Goal: Task Accomplishment & Management: Complete application form

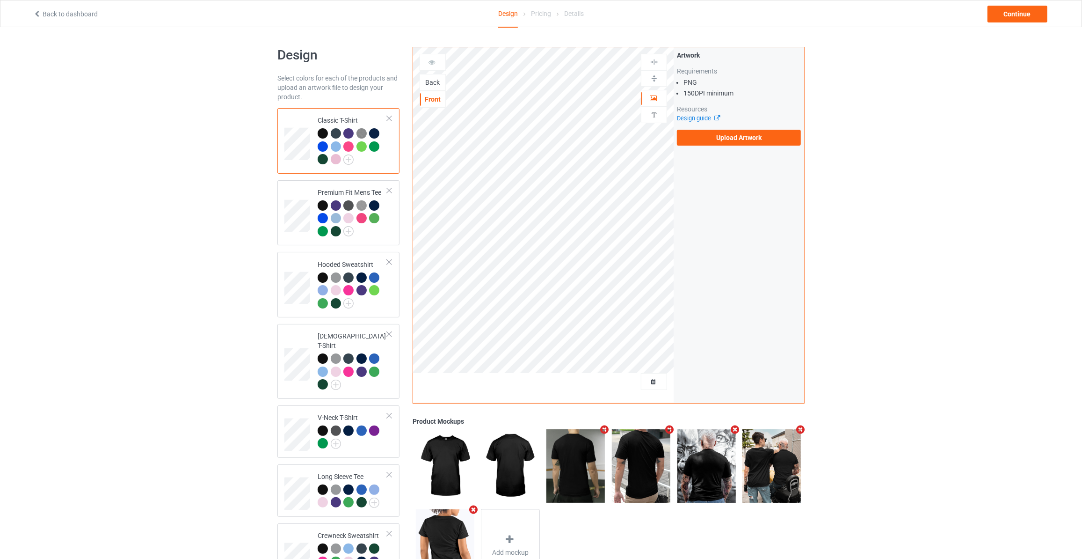
click at [428, 78] on div "Back" at bounding box center [432, 82] width 25 height 9
click at [709, 130] on label "Upload Artwork" at bounding box center [739, 138] width 124 height 16
click at [0, 0] on input "Upload Artwork" at bounding box center [0, 0] width 0 height 0
click at [1015, 22] on div "Back to dashboard Design Pricing Details Continue" at bounding box center [541, 13] width 1029 height 26
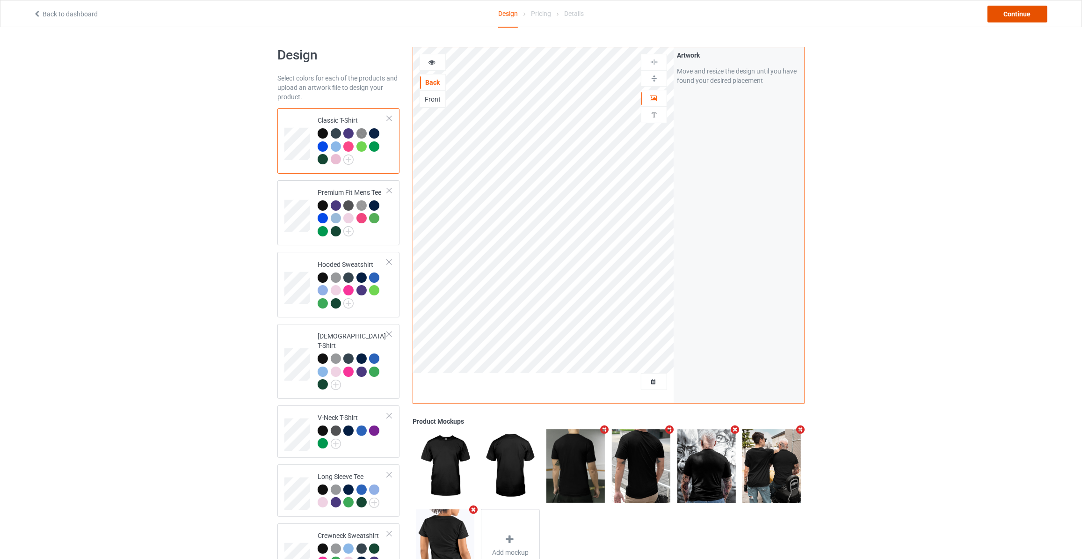
click at [1024, 8] on div "Continue" at bounding box center [1018, 14] width 60 height 17
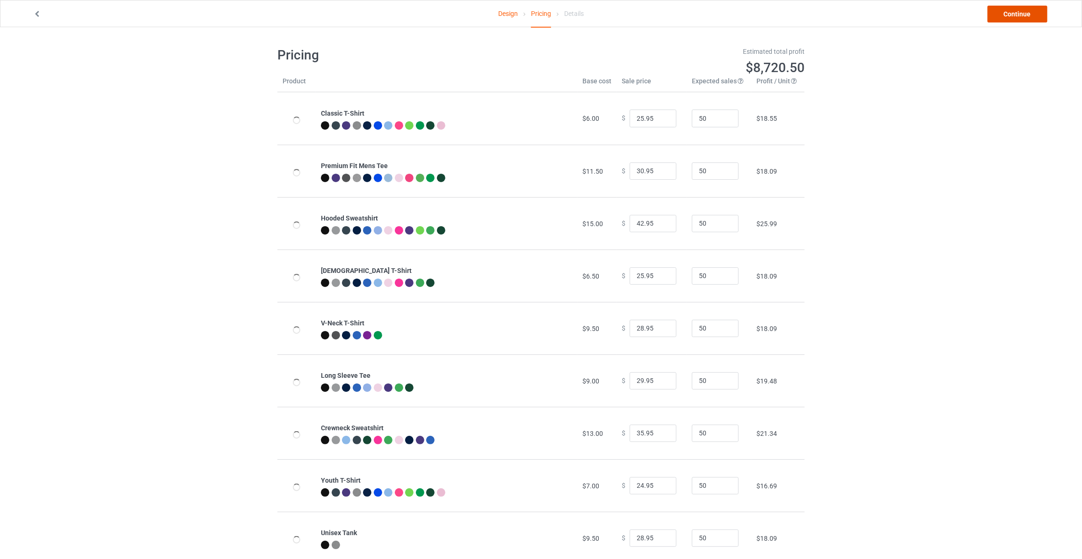
click at [1016, 8] on link "Continue" at bounding box center [1018, 14] width 60 height 17
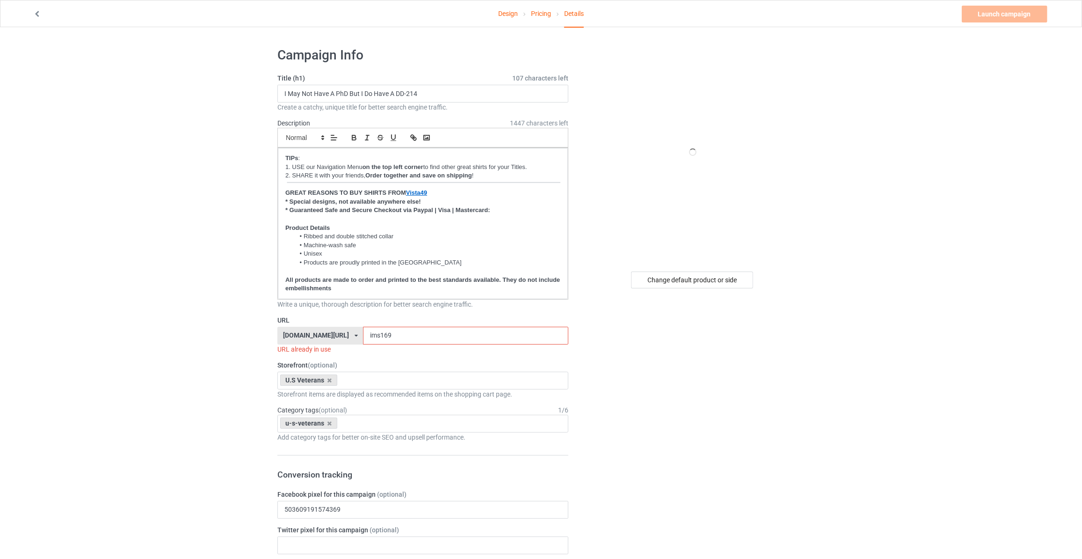
click at [694, 289] on div "Change default product or side" at bounding box center [693, 545] width 236 height 1010
click at [690, 281] on div "Change default product or side" at bounding box center [692, 279] width 122 height 17
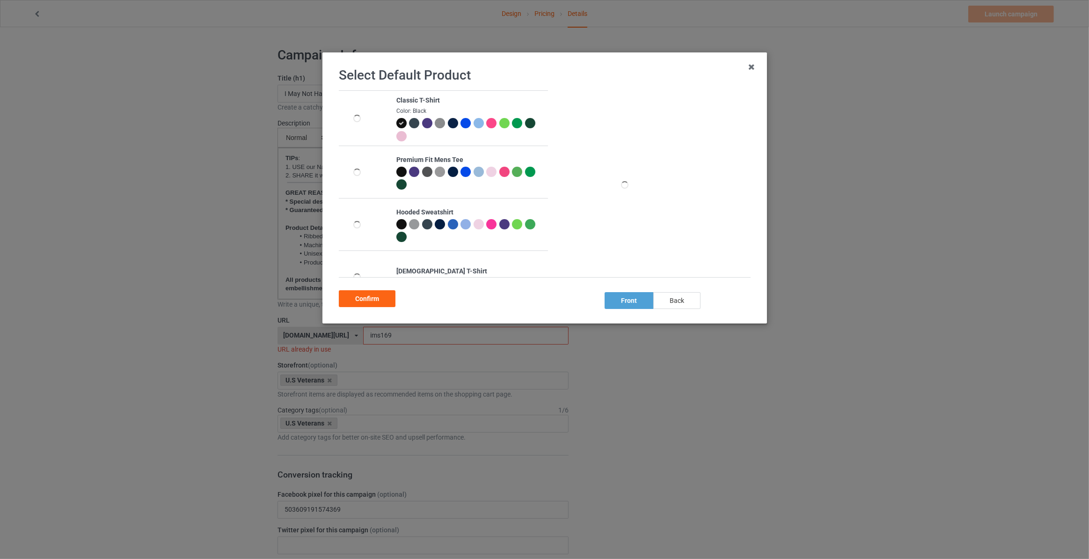
click at [679, 304] on div "back" at bounding box center [676, 300] width 47 height 17
click at [376, 300] on div "Confirm" at bounding box center [367, 298] width 57 height 17
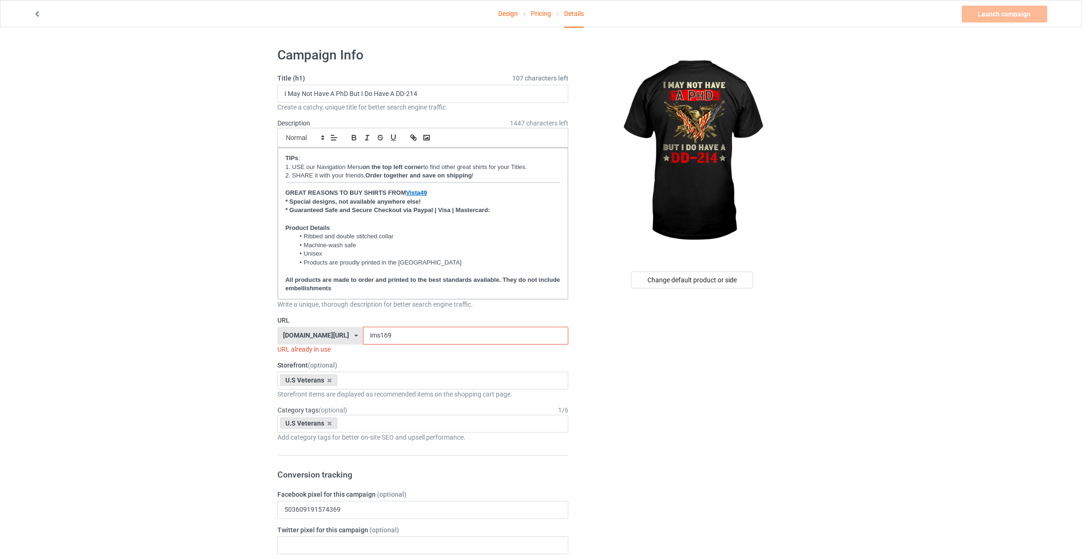
drag, startPoint x: 382, startPoint y: 336, endPoint x: 103, endPoint y: 294, distance: 281.6
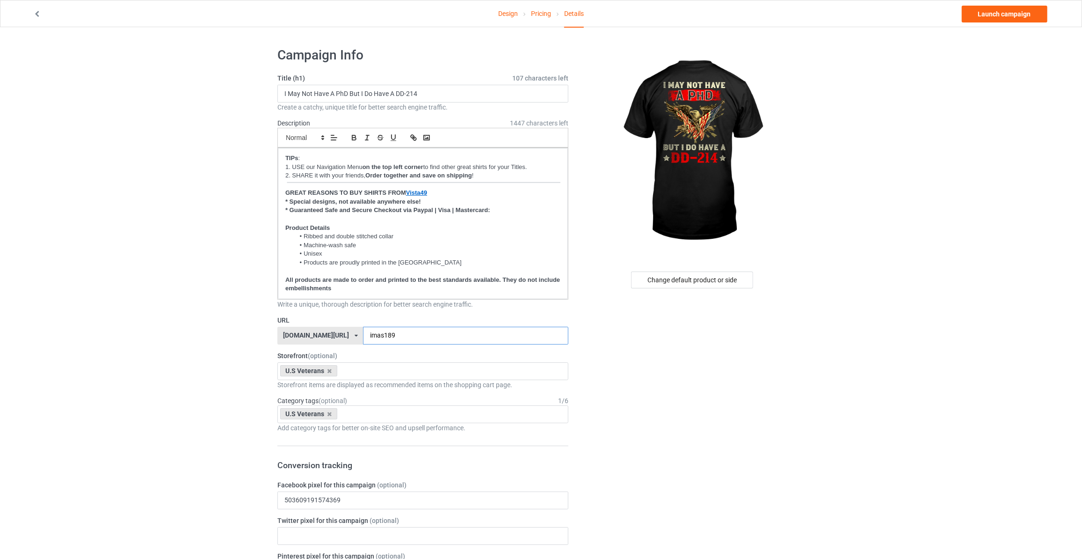
type input "imas189"
drag, startPoint x: 872, startPoint y: 107, endPoint x: 872, endPoint y: 102, distance: 5.7
click at [1012, 12] on link "Launch campaign" at bounding box center [1005, 14] width 86 height 17
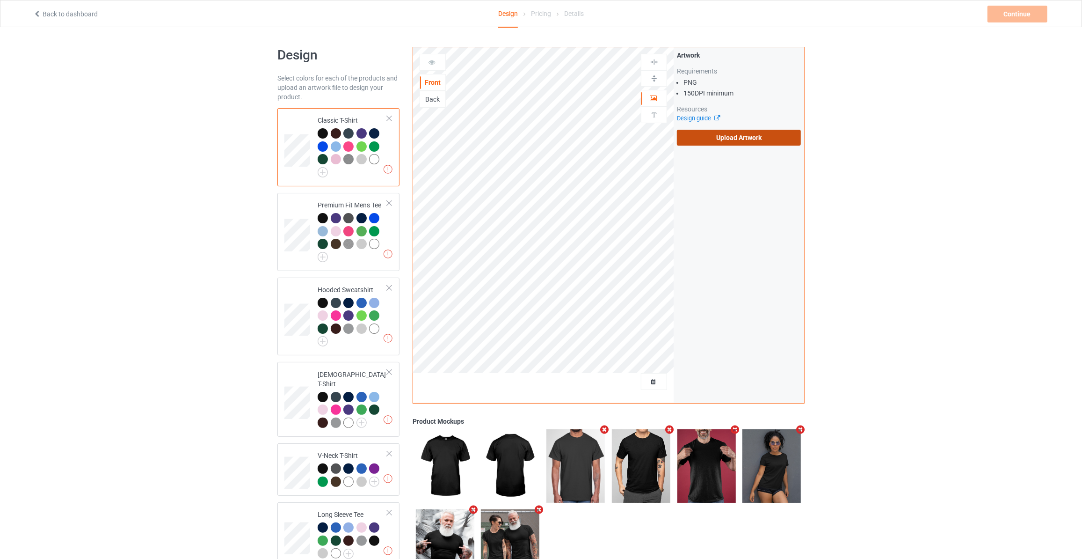
click at [751, 133] on label "Upload Artwork" at bounding box center [739, 138] width 124 height 16
click at [0, 0] on input "Upload Artwork" at bounding box center [0, 0] width 0 height 0
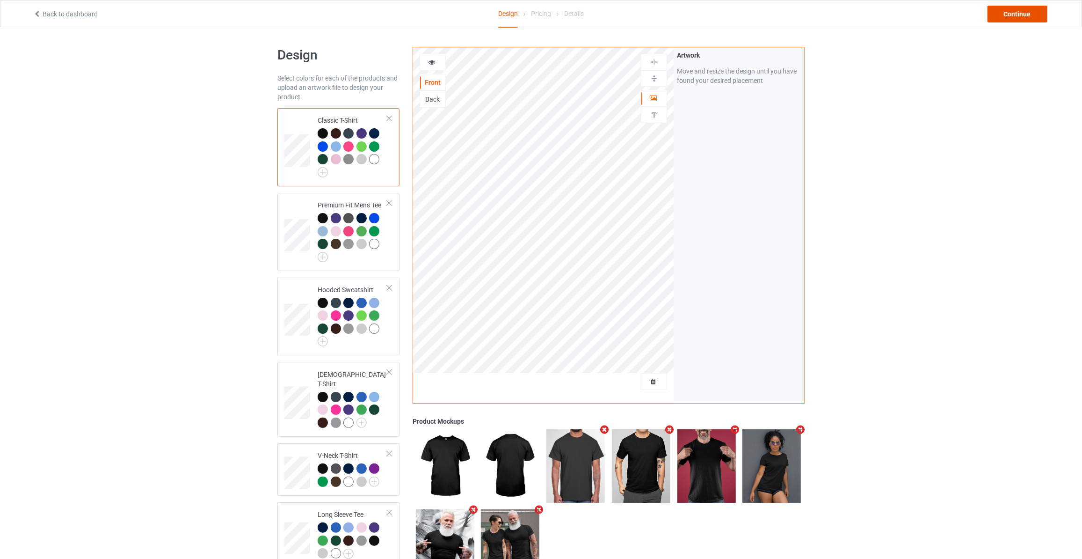
click at [1009, 18] on div "Continue" at bounding box center [1018, 14] width 60 height 17
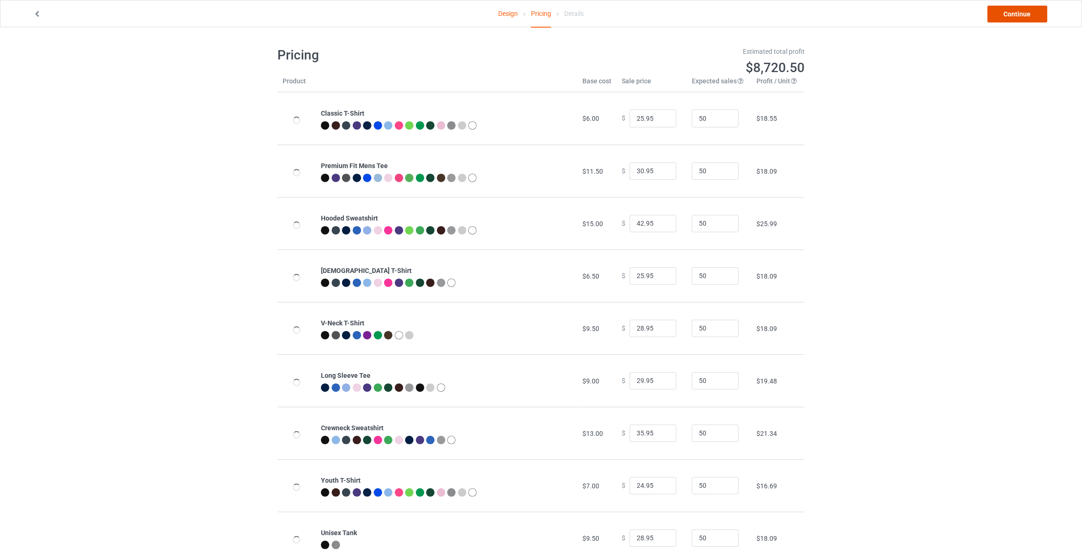
click at [1013, 18] on link "Continue" at bounding box center [1018, 14] width 60 height 17
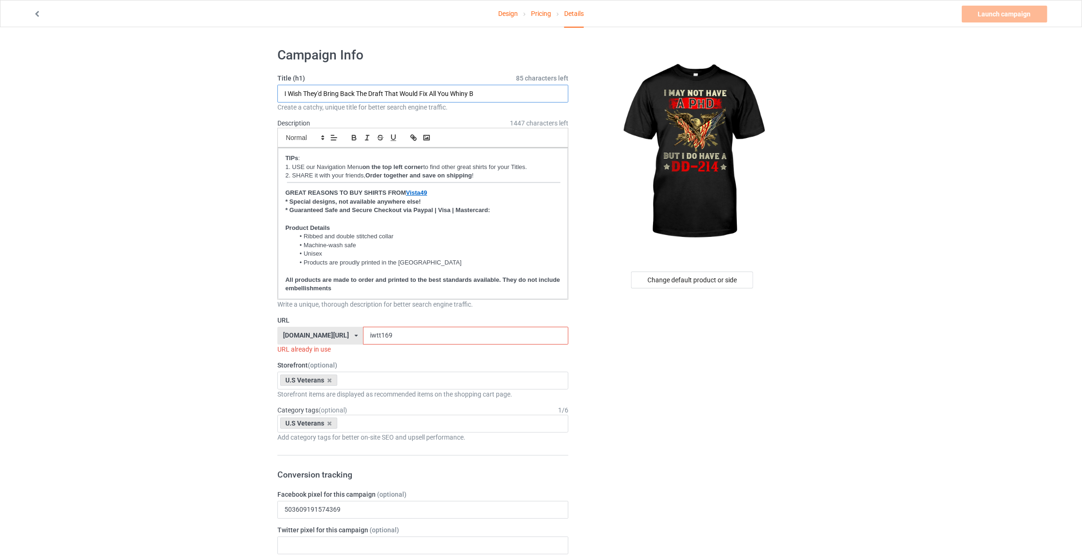
click at [426, 88] on input "I Wish They'd Bring Back The Draft That Would Fix All You Whiny B" at bounding box center [422, 94] width 291 height 18
paste input "May Not Have A PhD But I Do Have A DD-214"
type input "I May Not Have A PhD But I Do Have A DD-214"
drag, startPoint x: 207, startPoint y: 200, endPoint x: 307, endPoint y: 258, distance: 115.9
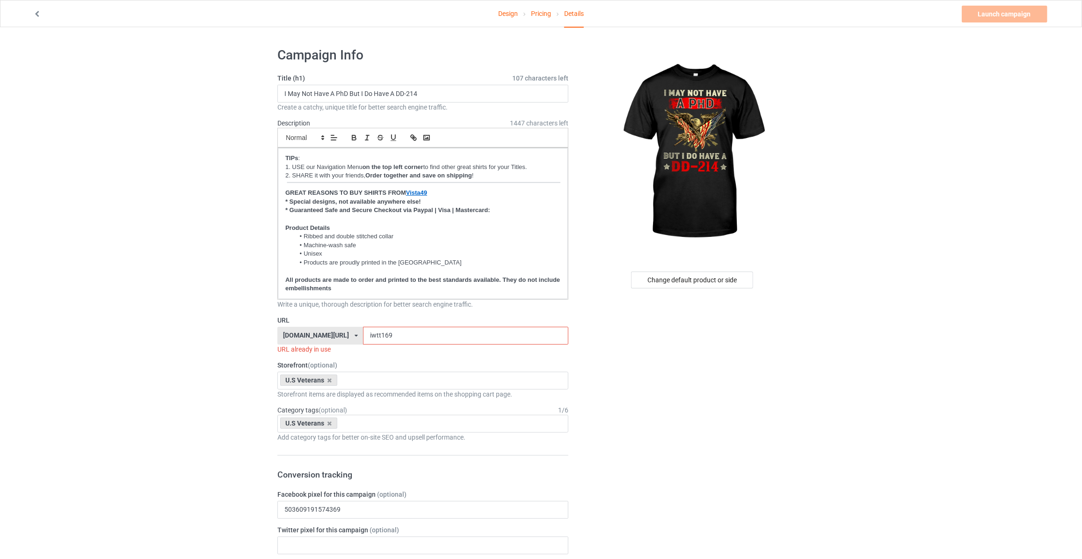
drag, startPoint x: 379, startPoint y: 340, endPoint x: 12, endPoint y: 294, distance: 370.1
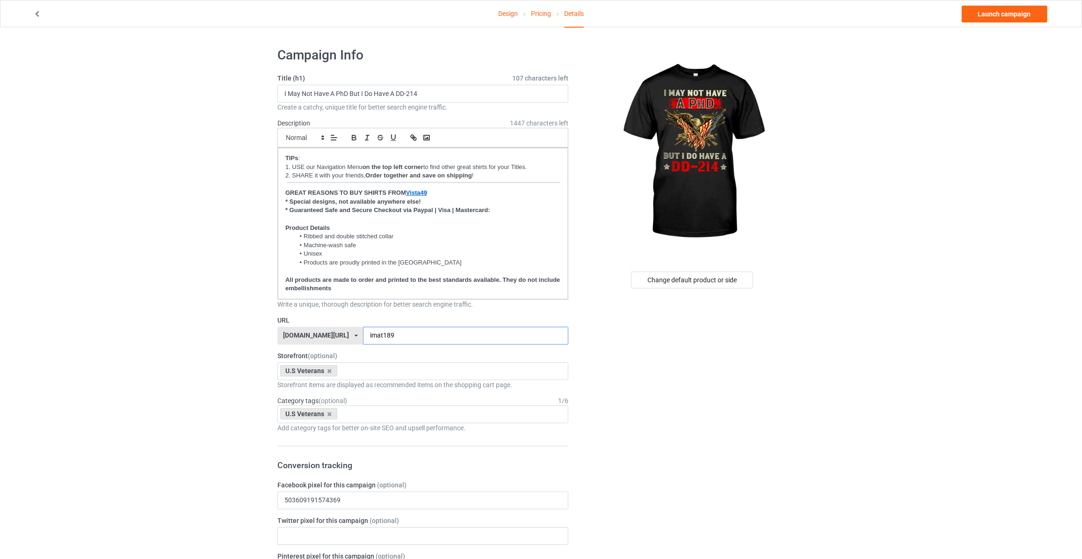
type input "imat189"
click at [994, 15] on link "Launch campaign" at bounding box center [1005, 14] width 86 height 17
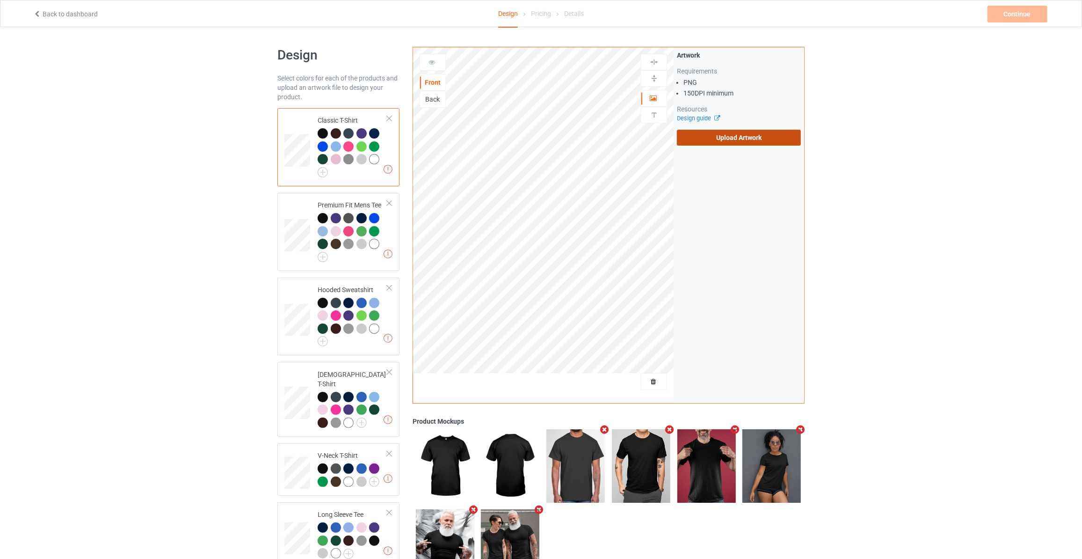
click at [690, 139] on label "Upload Artwork" at bounding box center [739, 138] width 124 height 16
click at [0, 0] on input "Upload Artwork" at bounding box center [0, 0] width 0 height 0
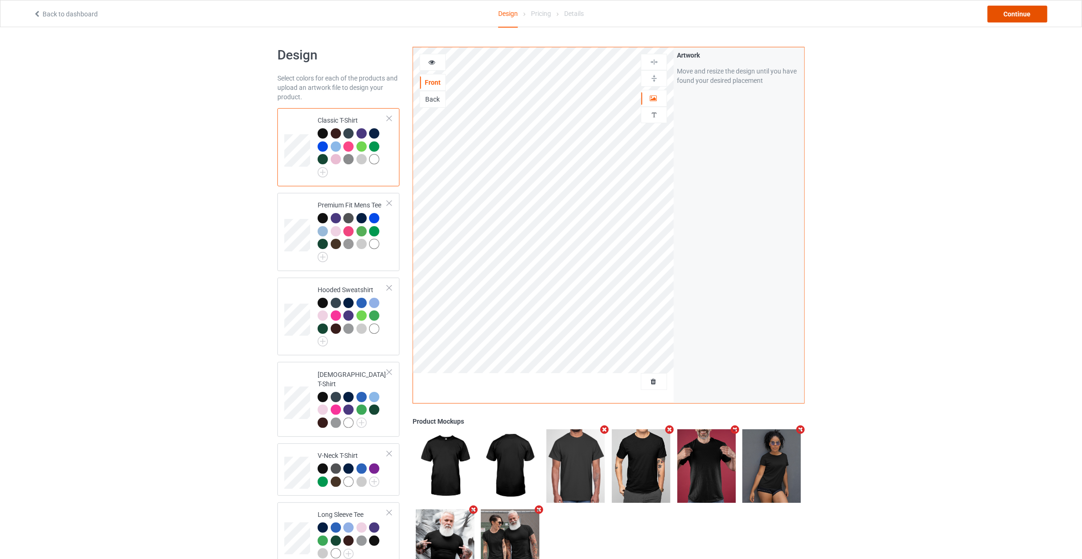
click at [1014, 9] on div "Continue" at bounding box center [1018, 14] width 60 height 17
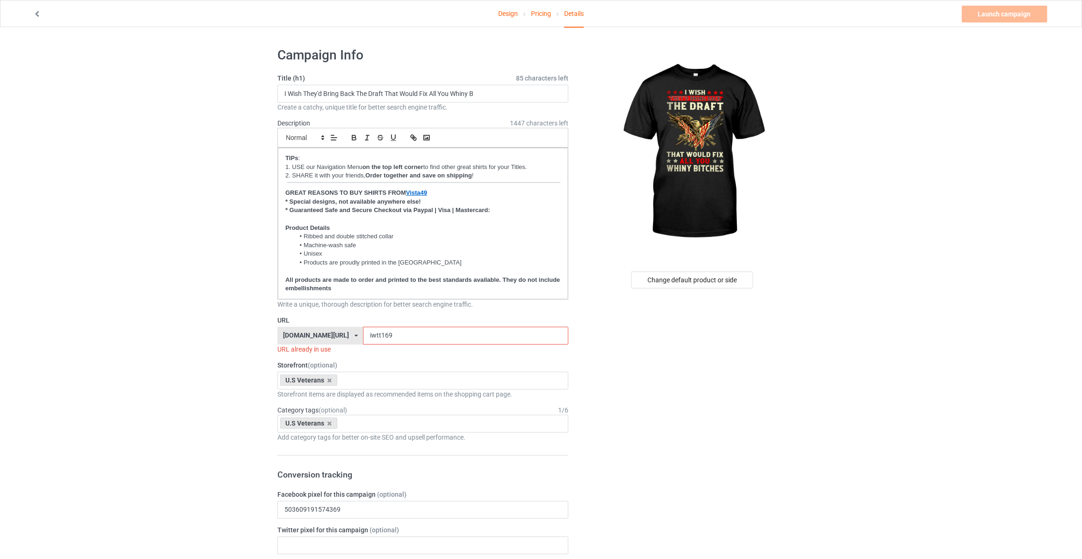
drag, startPoint x: 395, startPoint y: 333, endPoint x: 0, endPoint y: 295, distance: 396.7
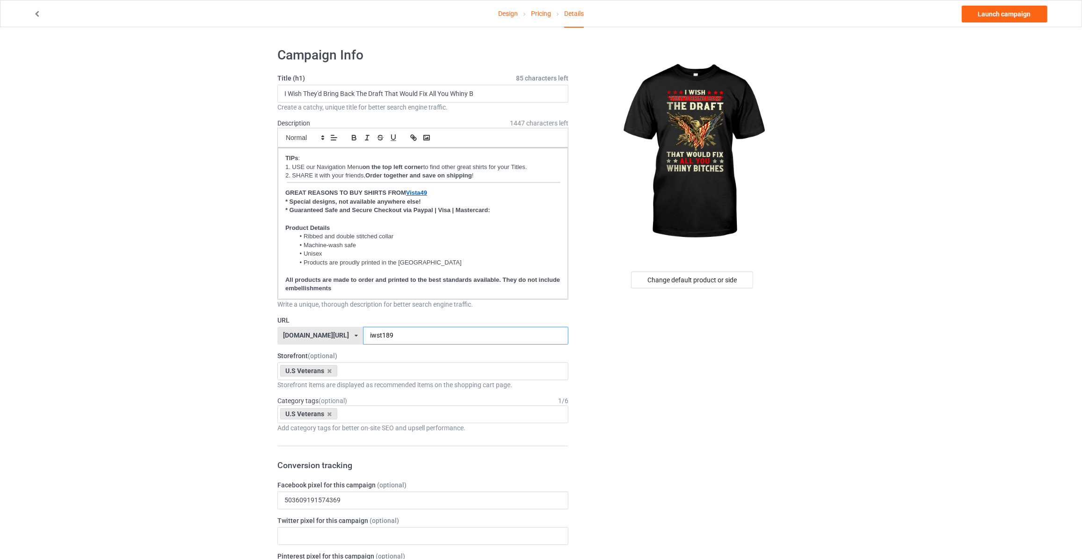
type input "iwst189"
drag, startPoint x: 892, startPoint y: 141, endPoint x: 993, endPoint y: 44, distance: 140.0
click at [1024, 9] on link "Launch campaign" at bounding box center [1005, 14] width 86 height 17
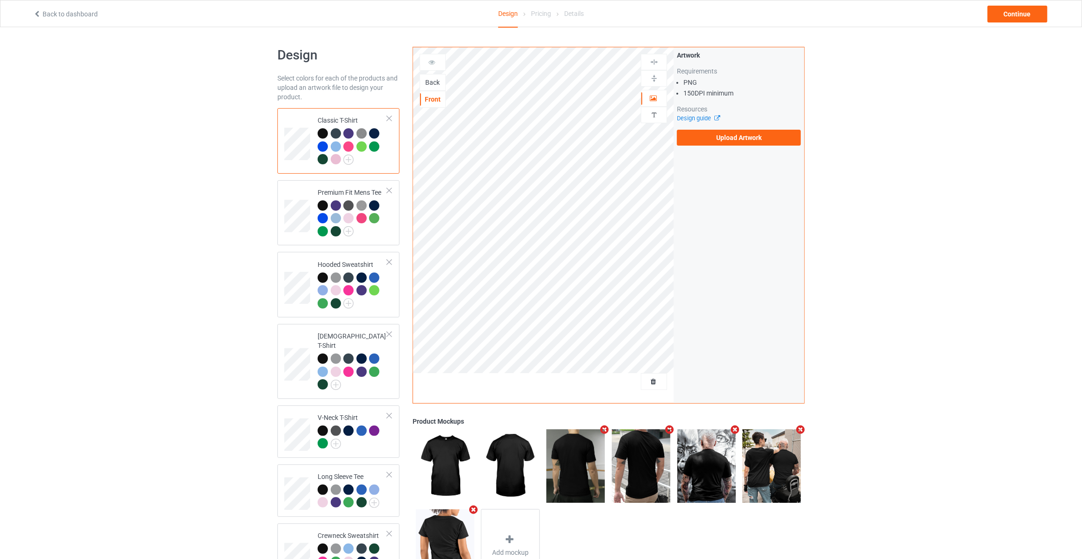
click at [427, 79] on div "Back" at bounding box center [432, 82] width 25 height 9
click at [745, 130] on label "Upload Artwork" at bounding box center [739, 138] width 124 height 16
click at [0, 0] on input "Upload Artwork" at bounding box center [0, 0] width 0 height 0
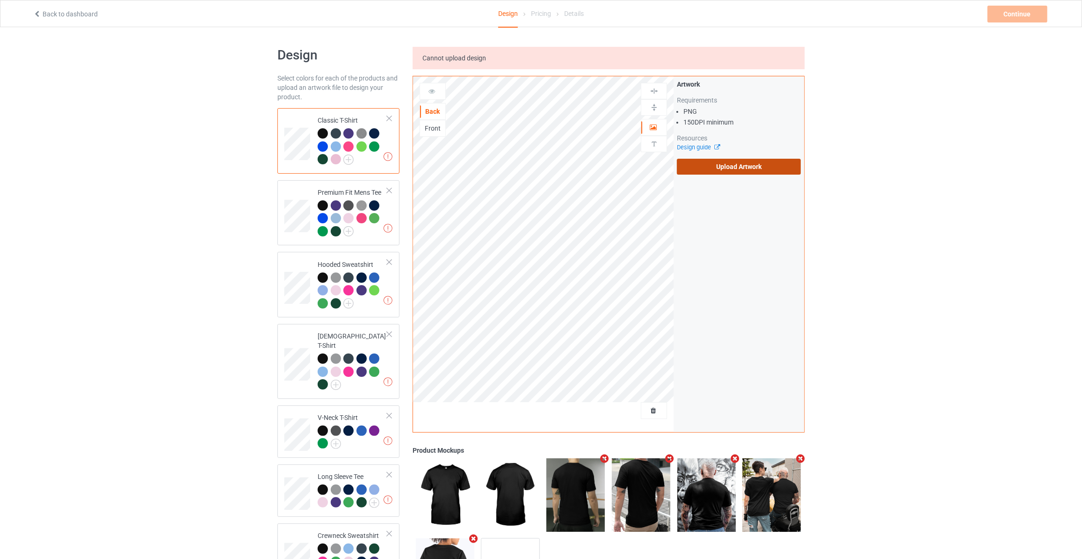
click at [753, 169] on label "Upload Artwork" at bounding box center [739, 167] width 124 height 16
click at [0, 0] on input "Upload Artwork" at bounding box center [0, 0] width 0 height 0
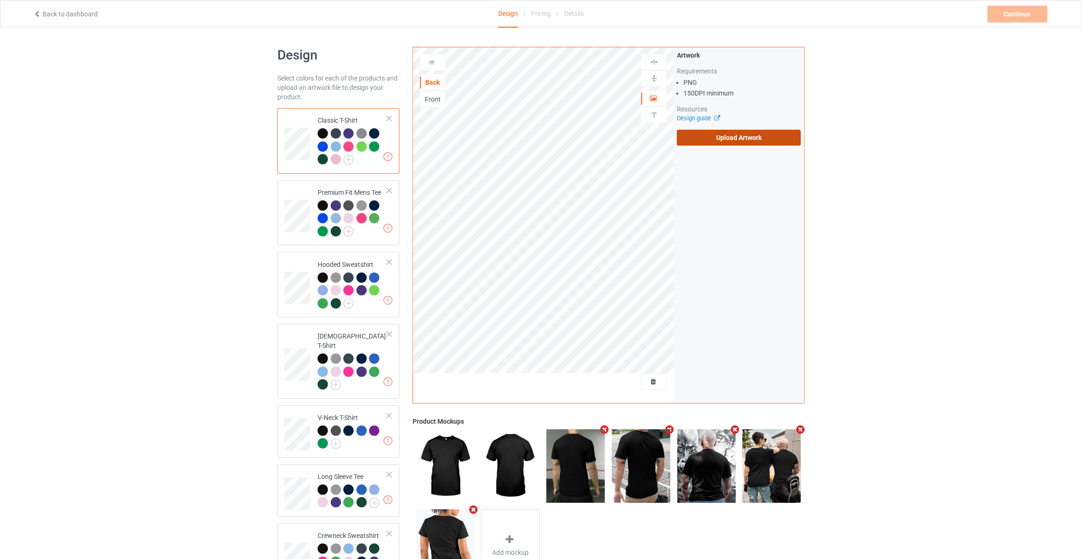
click at [759, 132] on label "Upload Artwork" at bounding box center [739, 138] width 124 height 16
click at [0, 0] on input "Upload Artwork" at bounding box center [0, 0] width 0 height 0
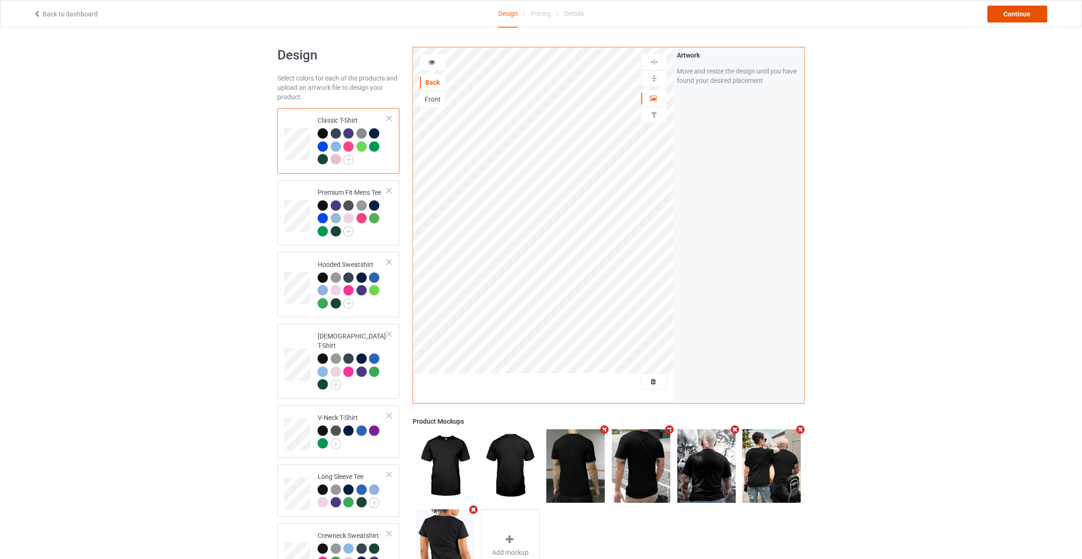
click at [1019, 12] on div "Continue" at bounding box center [1018, 14] width 60 height 17
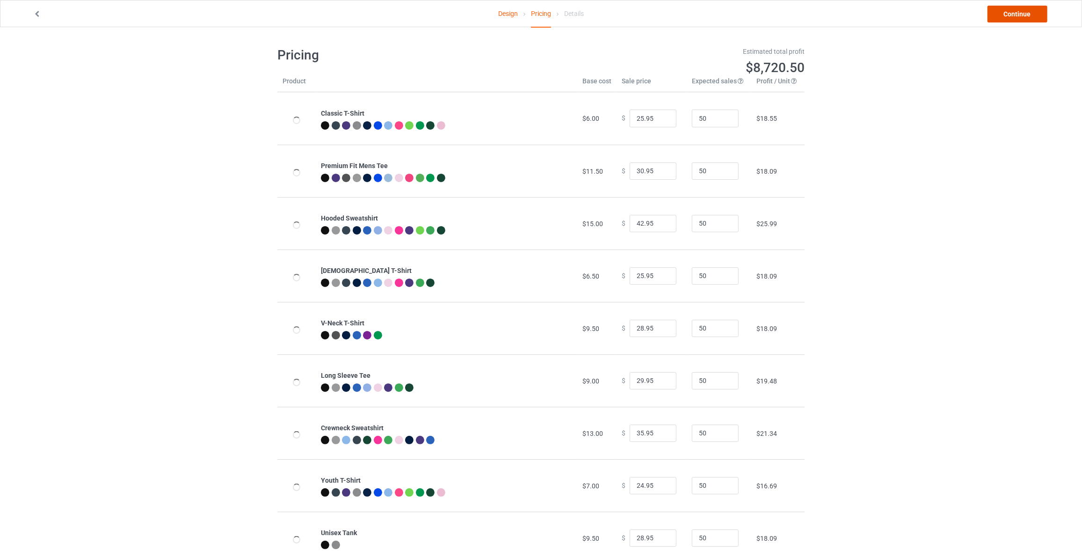
click at [1019, 12] on link "Continue" at bounding box center [1018, 14] width 60 height 17
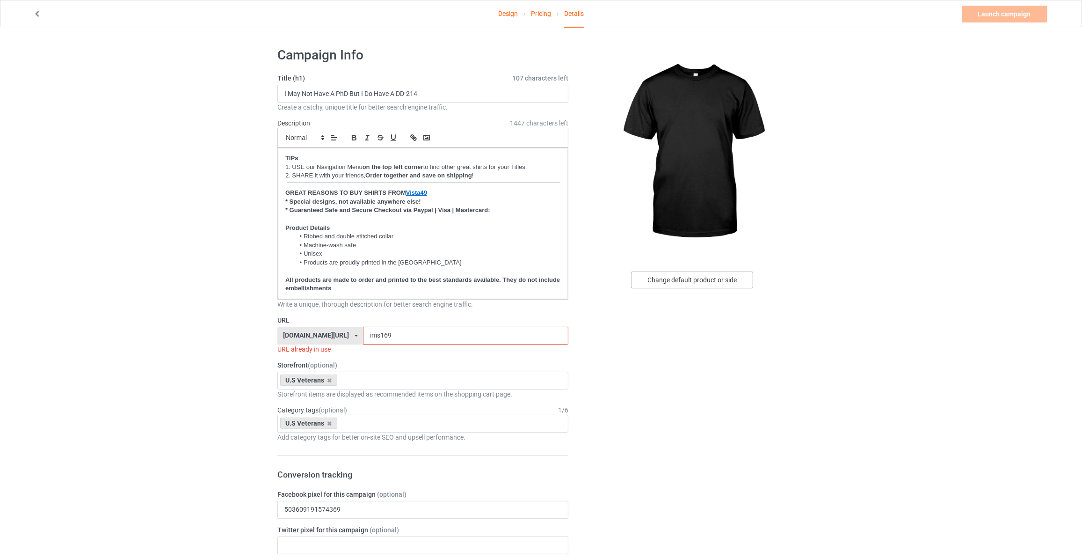
click at [691, 274] on div "Change default product or side" at bounding box center [692, 279] width 122 height 17
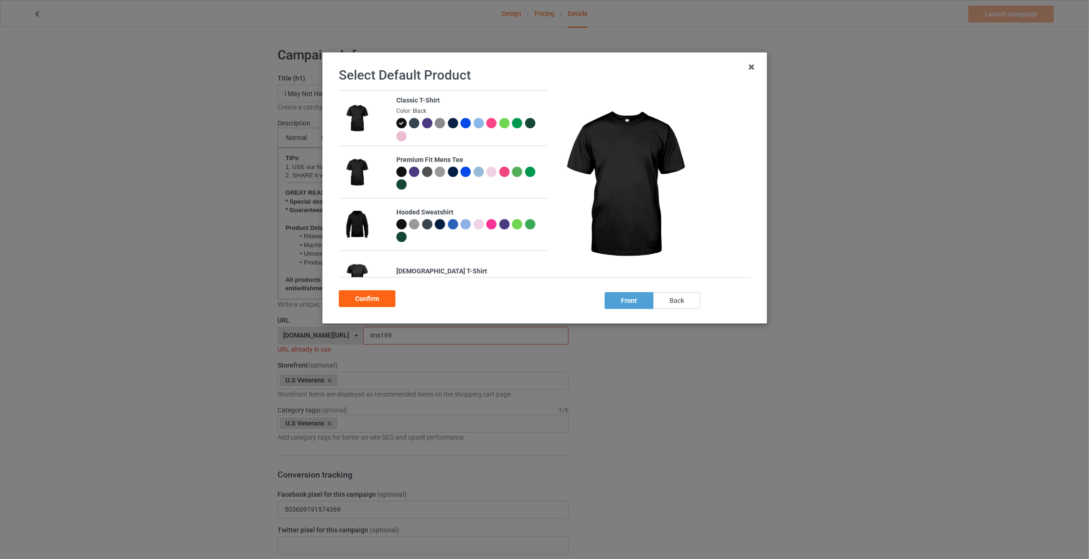
click at [677, 298] on div "back" at bounding box center [676, 300] width 47 height 17
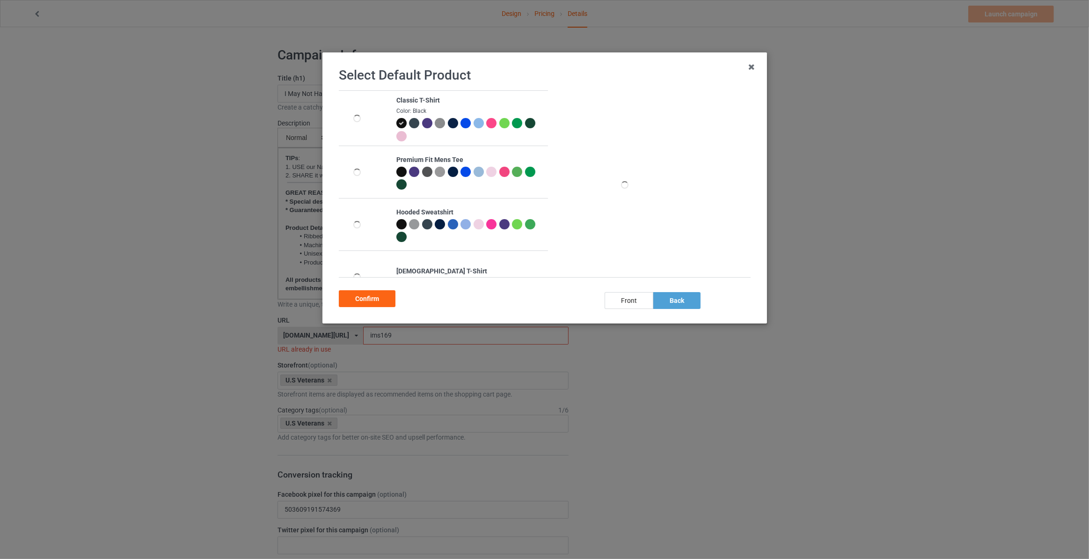
click at [352, 305] on div "Confirm" at bounding box center [367, 298] width 57 height 17
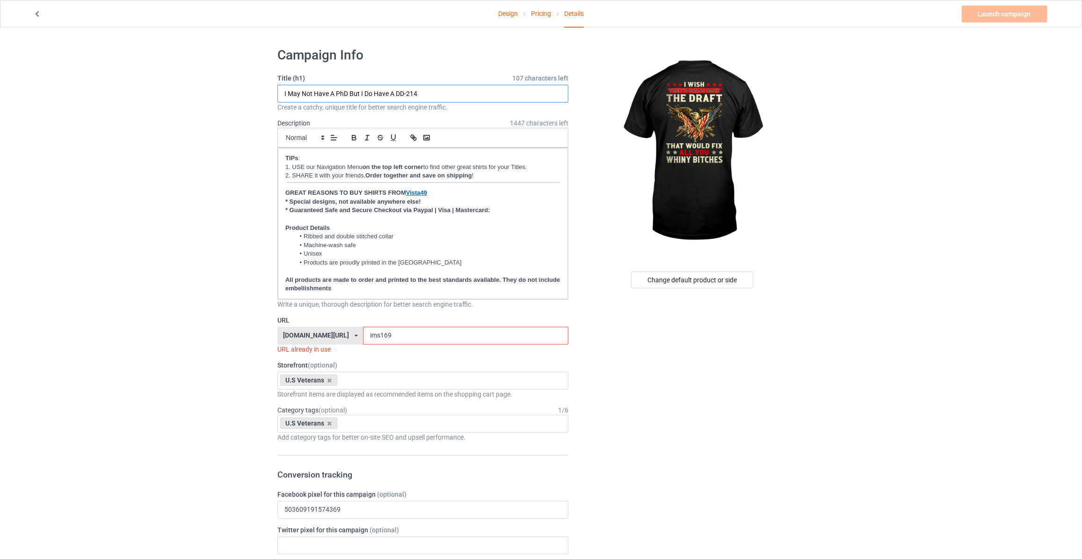
click at [429, 93] on input "I May Not Have A PhD But I Do Have A DD-214" at bounding box center [422, 94] width 291 height 18
paste input "Wish They'd Bring Back The Draft That Would Fix All You Whiny B"
type input "I Wish They'd Bring Back The Draft That Would Fix All You Whiny B"
drag, startPoint x: 377, startPoint y: 336, endPoint x: 117, endPoint y: 291, distance: 263.5
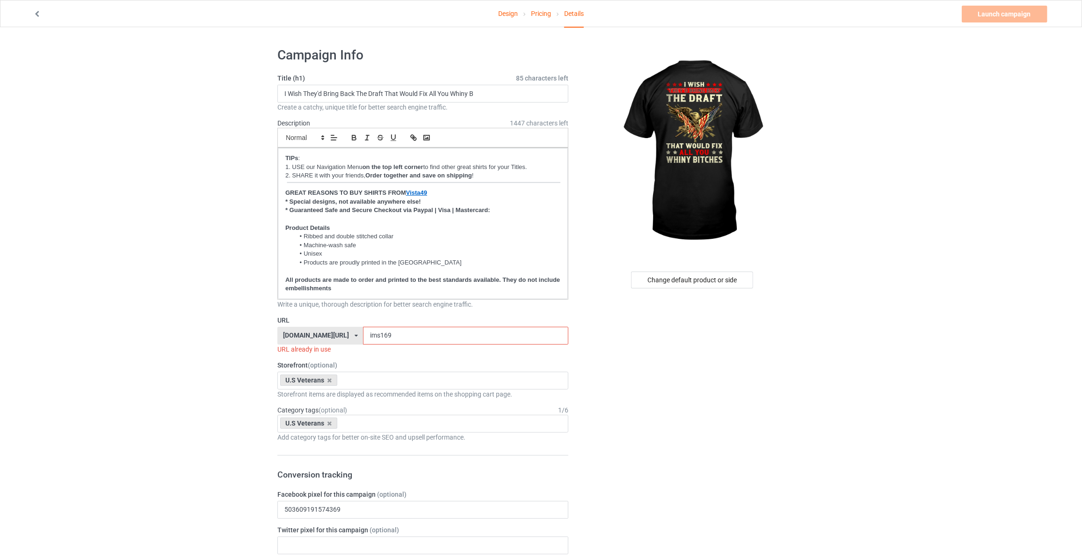
type input "i"
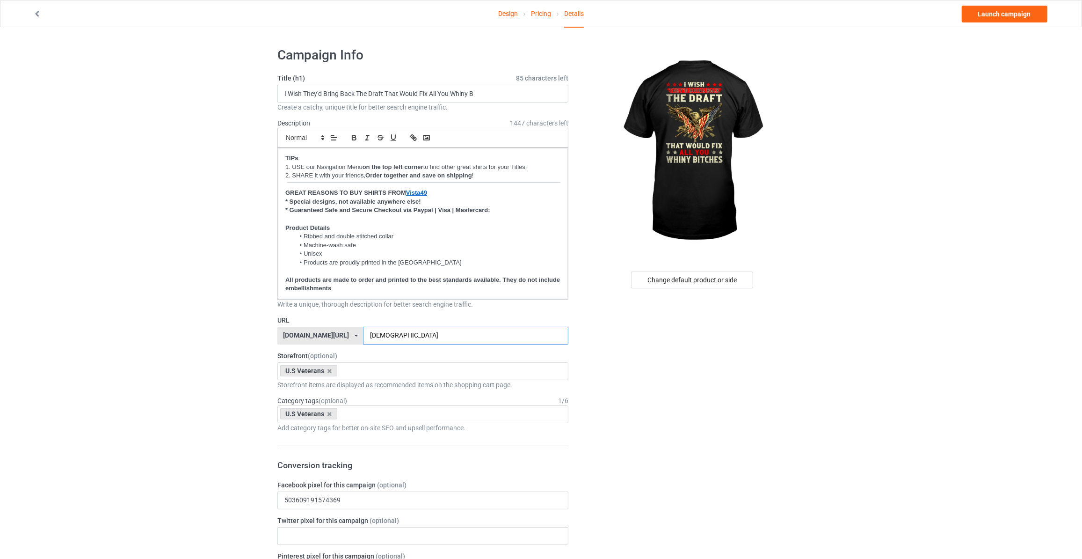
type input "iwiss189"
click at [1014, 8] on link "Launch campaign" at bounding box center [1005, 14] width 86 height 17
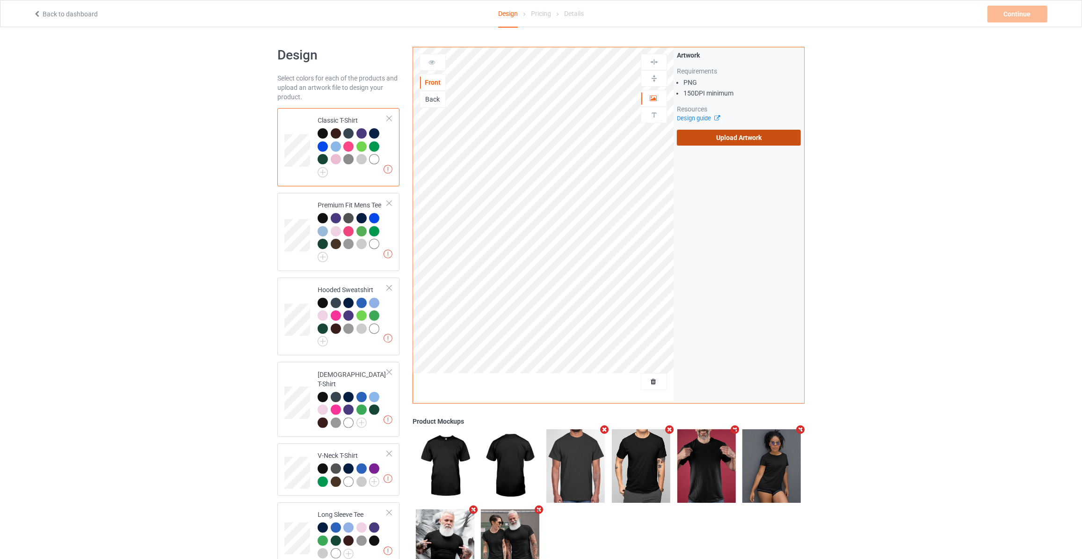
click at [732, 139] on label "Upload Artwork" at bounding box center [739, 138] width 124 height 16
click at [0, 0] on input "Upload Artwork" at bounding box center [0, 0] width 0 height 0
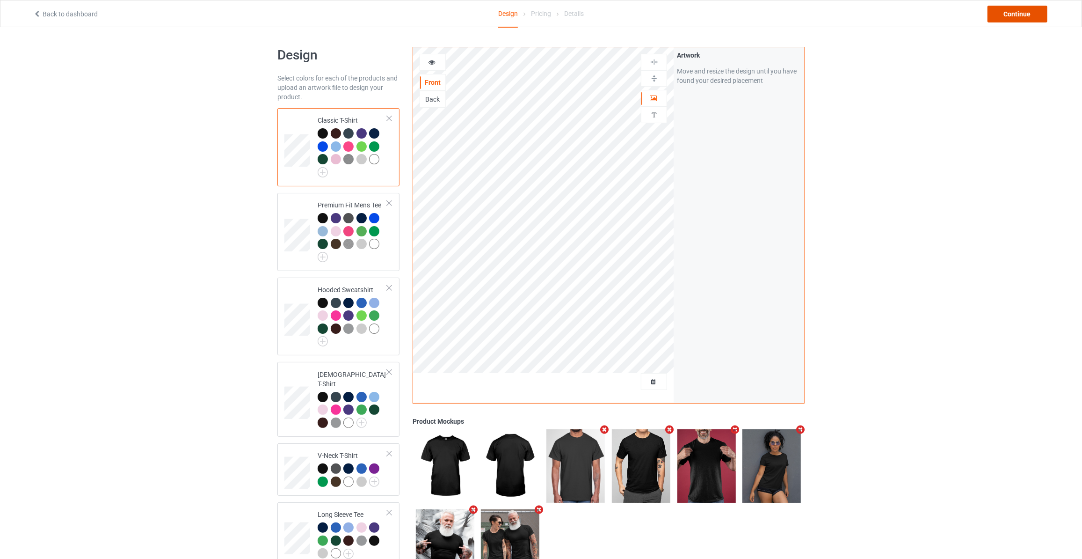
click at [1035, 12] on div "Continue" at bounding box center [1018, 14] width 60 height 17
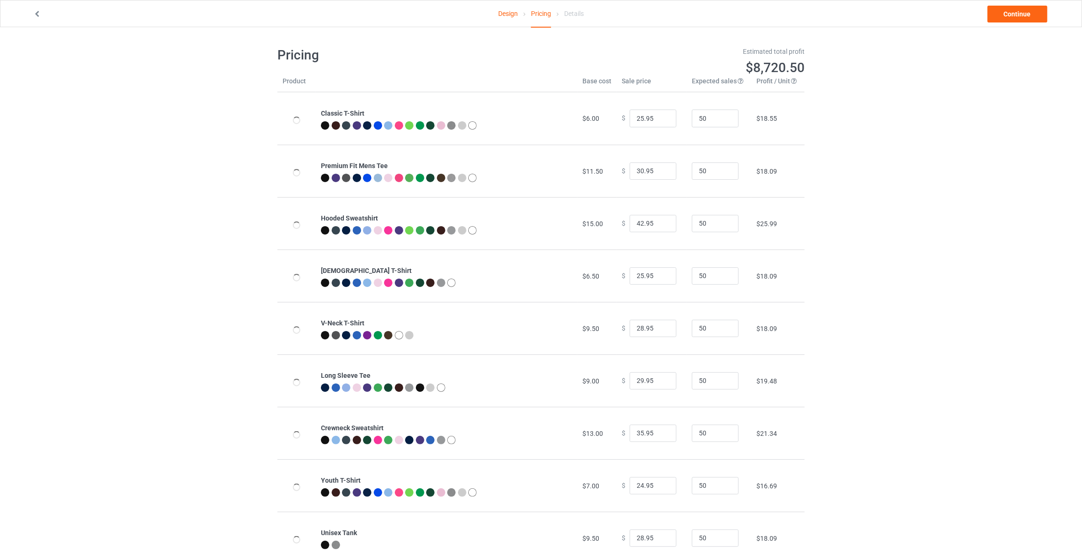
click at [1035, 12] on link "Continue" at bounding box center [1018, 14] width 60 height 17
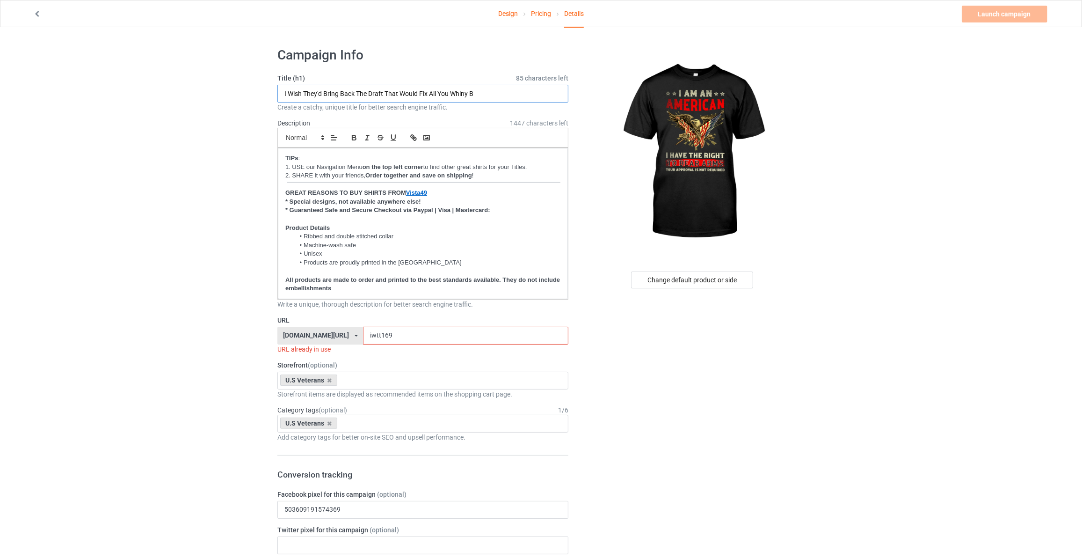
click at [490, 90] on input "I Wish They'd Bring Back The Draft That Would Fix All You Whiny B" at bounding box center [422, 94] width 291 height 18
click at [496, 88] on input "I Wish They'd Bring Back The Draft That Would Fix All You Whiny B" at bounding box center [422, 94] width 291 height 18
type input "I Am An American I Have The Right"
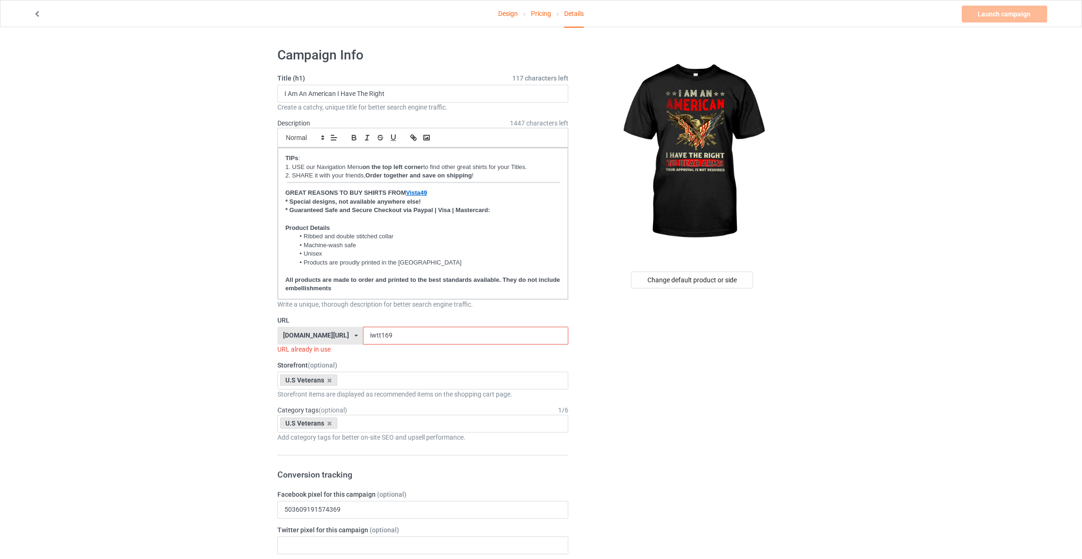
drag, startPoint x: 327, startPoint y: 329, endPoint x: 1, endPoint y: 311, distance: 326.1
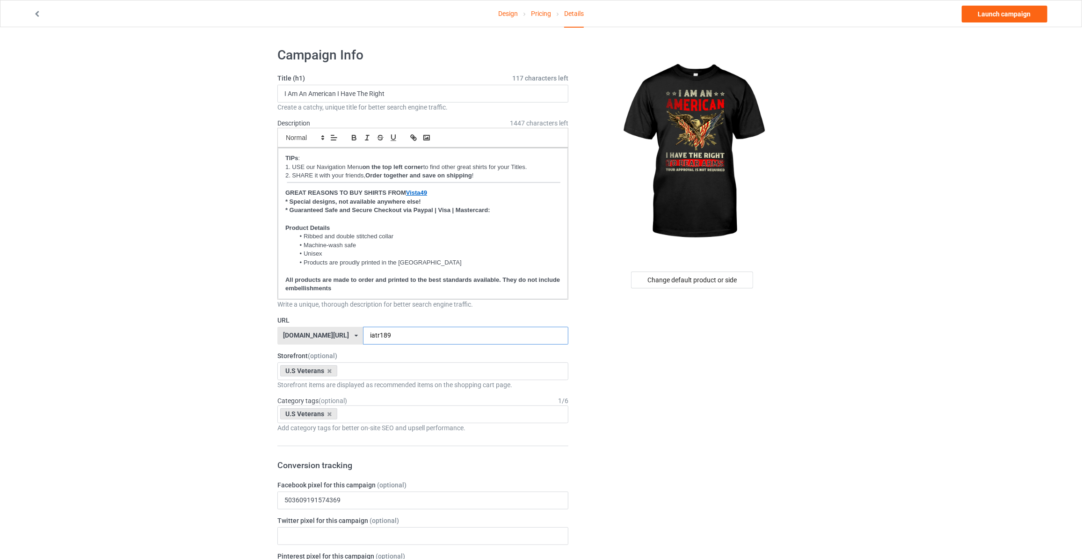
type input "iatr189"
click at [421, 93] on input "I Am An American I Have The Right" at bounding box center [422, 94] width 291 height 18
click at [1018, 16] on link "Launch campaign" at bounding box center [1005, 14] width 86 height 17
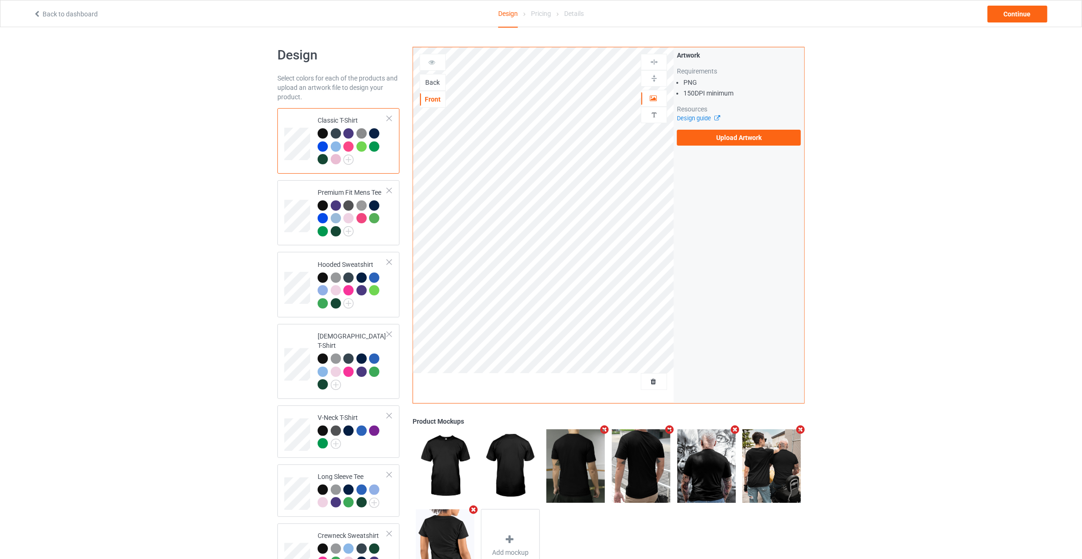
click at [432, 81] on div "Back" at bounding box center [432, 82] width 25 height 9
click at [707, 131] on label "Upload Artwork" at bounding box center [739, 138] width 124 height 16
click at [0, 0] on input "Upload Artwork" at bounding box center [0, 0] width 0 height 0
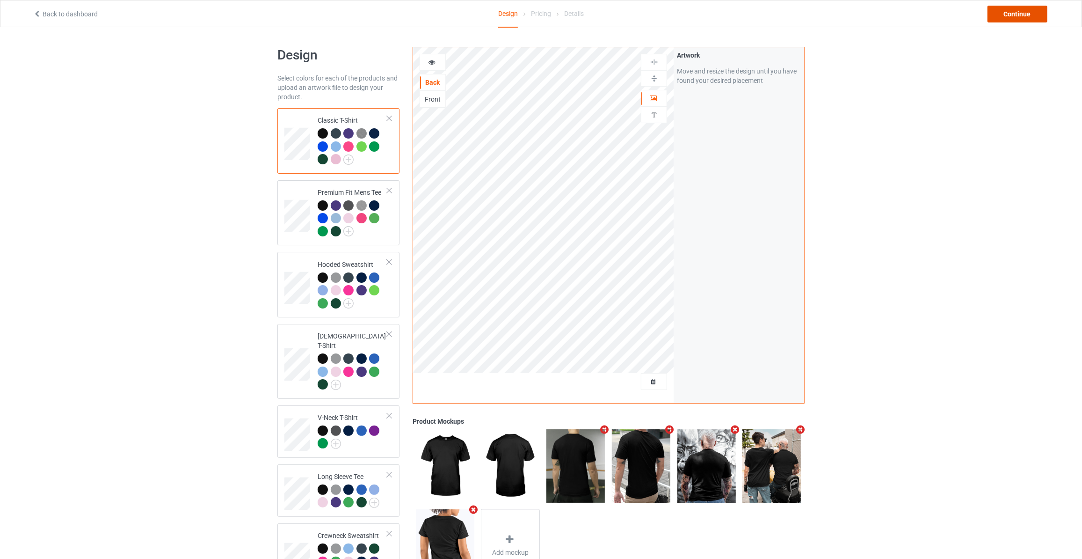
click at [1028, 12] on div "Continue" at bounding box center [1018, 14] width 60 height 17
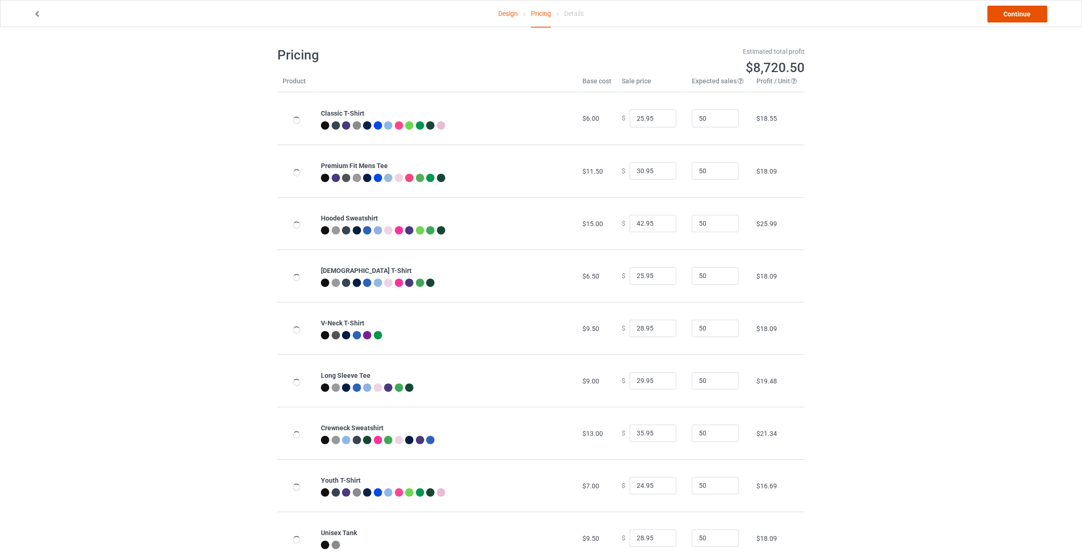
click at [1028, 12] on link "Continue" at bounding box center [1018, 14] width 60 height 17
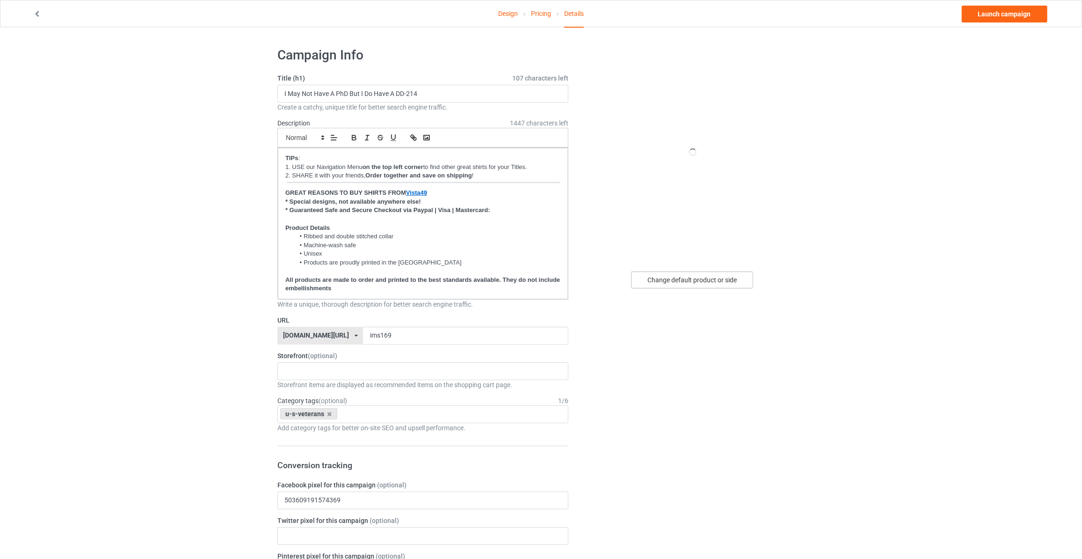
click at [716, 276] on div "Change default product or side" at bounding box center [692, 279] width 122 height 17
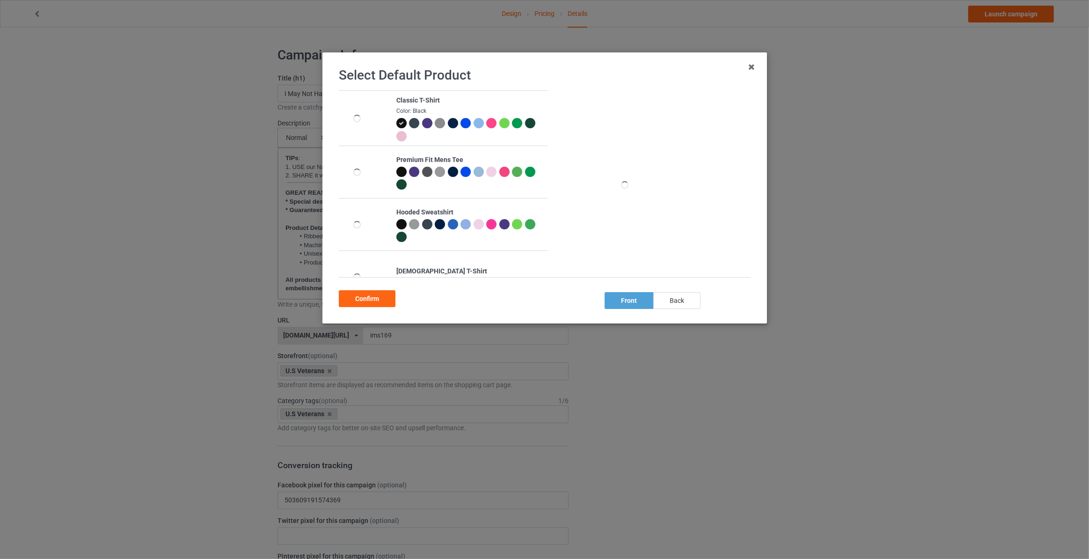
click at [672, 296] on div "back" at bounding box center [676, 300] width 47 height 17
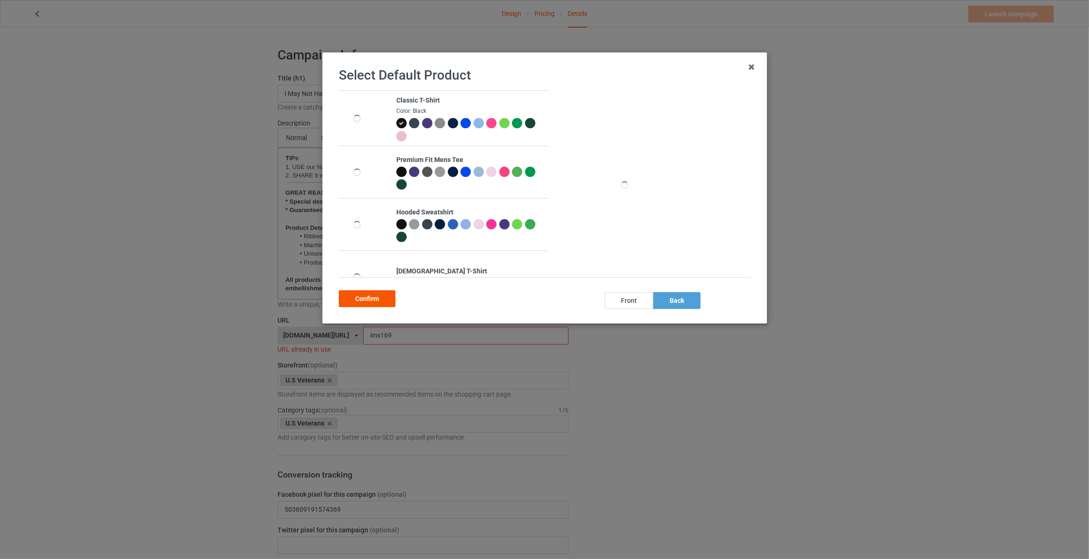
click at [360, 300] on div "Confirm" at bounding box center [367, 298] width 57 height 17
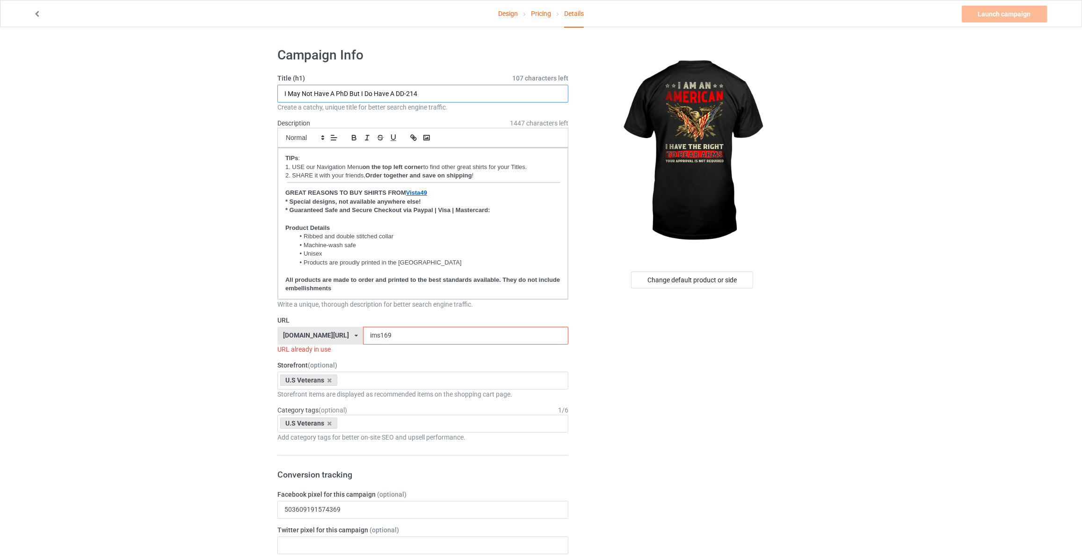
click at [485, 93] on input "I May Not Have A PhD But I Do Have A DD-214" at bounding box center [422, 94] width 291 height 18
click at [438, 93] on input "I May Not Have A PhD But I Do Have A DD-214" at bounding box center [422, 94] width 291 height 18
paste input "Am An American I Have The Right"
type input "I Am An American I Have The Right"
drag, startPoint x: 230, startPoint y: 206, endPoint x: 233, endPoint y: 222, distance: 16.2
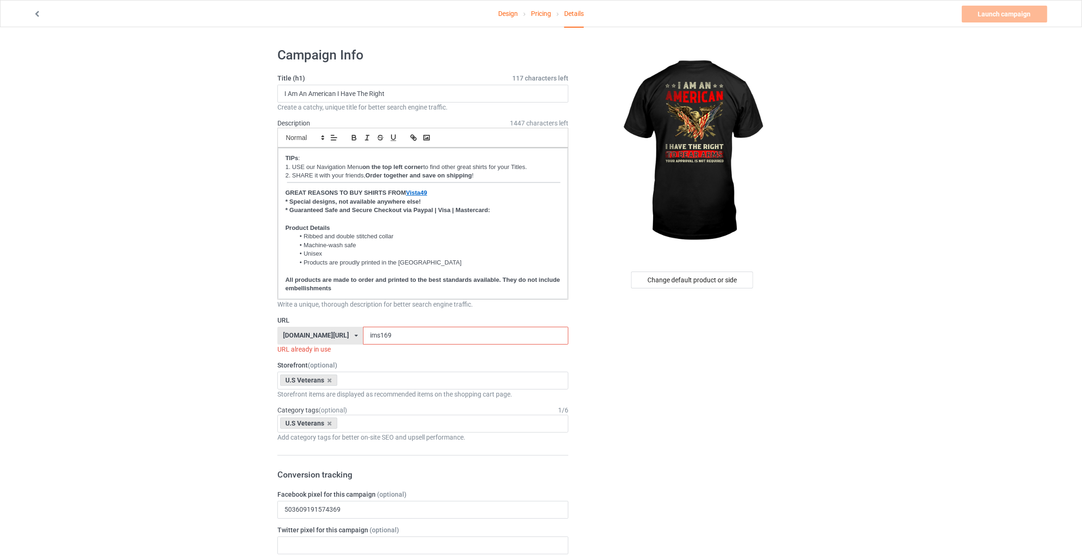
drag, startPoint x: 399, startPoint y: 334, endPoint x: 32, endPoint y: 319, distance: 366.6
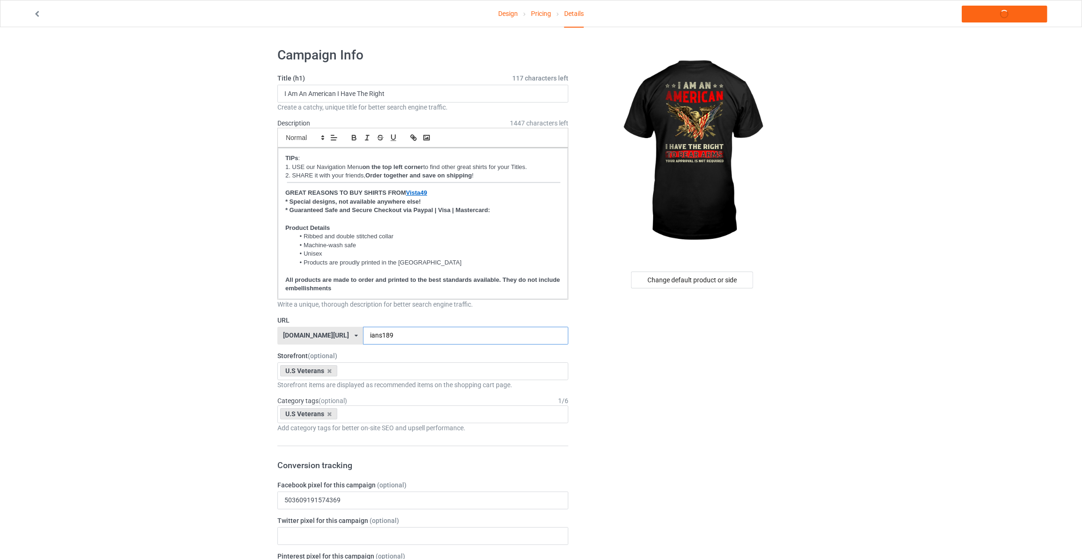
type input "ians189"
click at [995, 18] on link "Launch campaign" at bounding box center [1005, 14] width 86 height 17
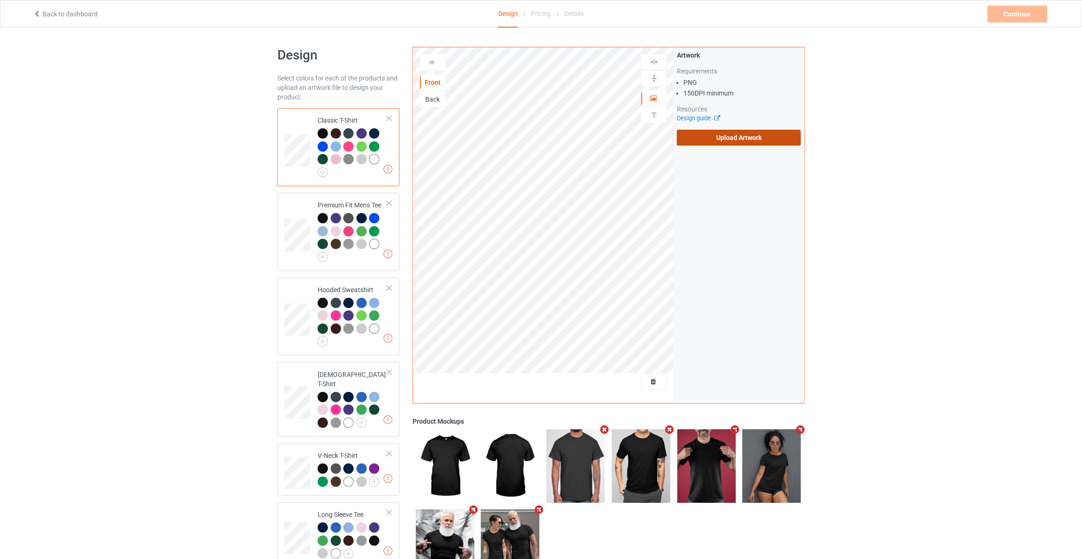
click at [719, 136] on label "Upload Artwork" at bounding box center [739, 138] width 124 height 16
click at [0, 0] on input "Upload Artwork" at bounding box center [0, 0] width 0 height 0
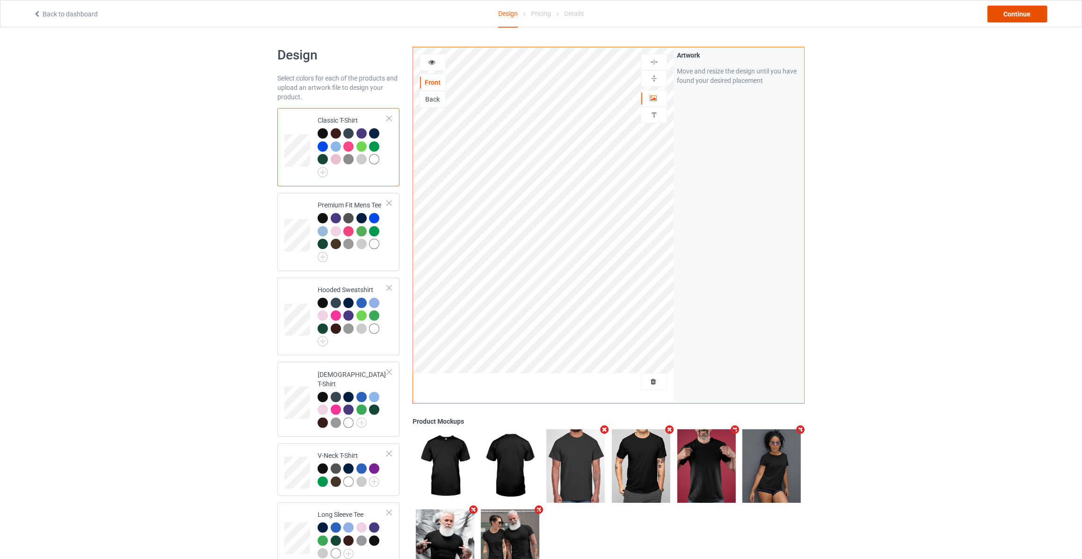
click at [1026, 15] on div "Continue" at bounding box center [1018, 14] width 60 height 17
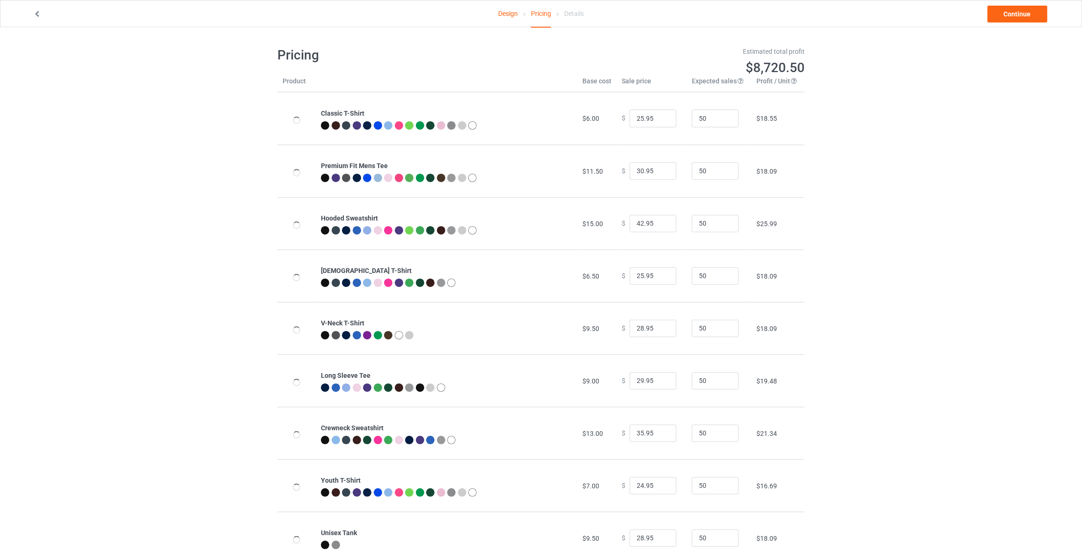
click at [1026, 15] on link "Continue" at bounding box center [1018, 14] width 60 height 17
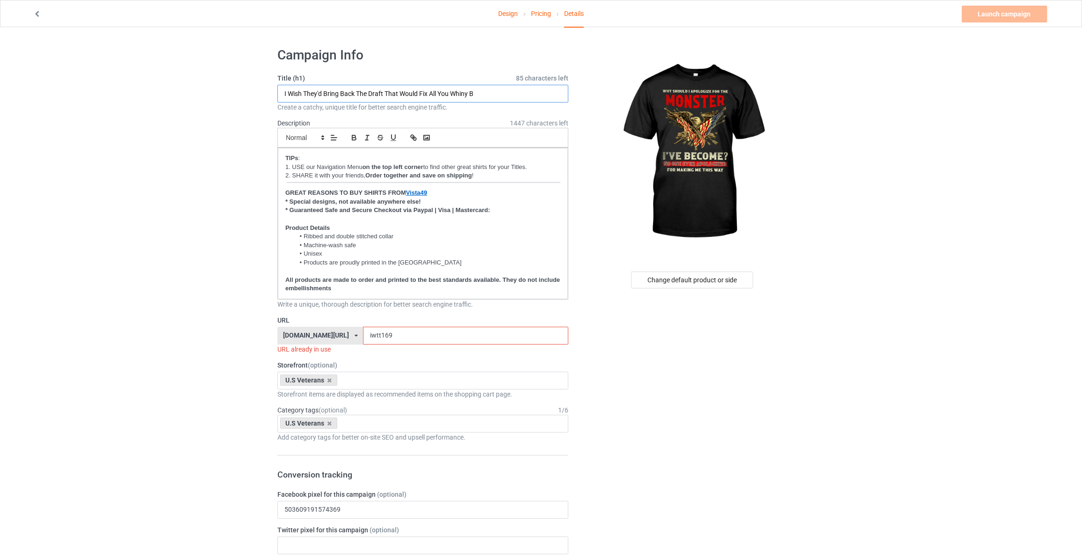
click at [481, 91] on input "I Wish They'd Bring Back The Draft That Would Fix All You Whiny B" at bounding box center [422, 94] width 291 height 18
type input "Why Should I Apologize For The Monster"
drag, startPoint x: 384, startPoint y: 341, endPoint x: 217, endPoint y: 329, distance: 167.4
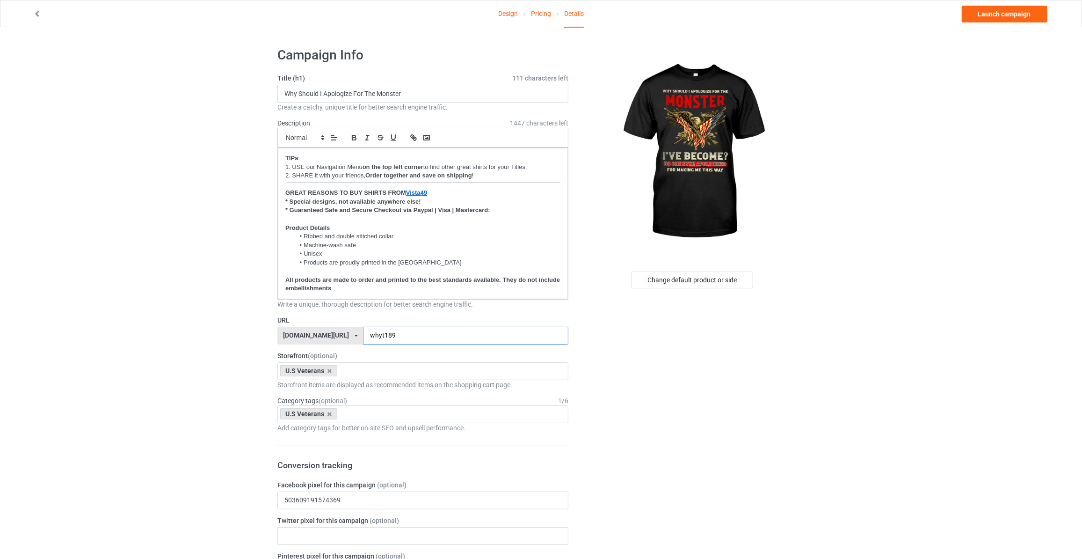
type input "whyt189"
click at [997, 23] on div "Design Pricing Details Launch campaign" at bounding box center [541, 13] width 1029 height 26
click at [991, 17] on link "Launch campaign" at bounding box center [1005, 14] width 86 height 17
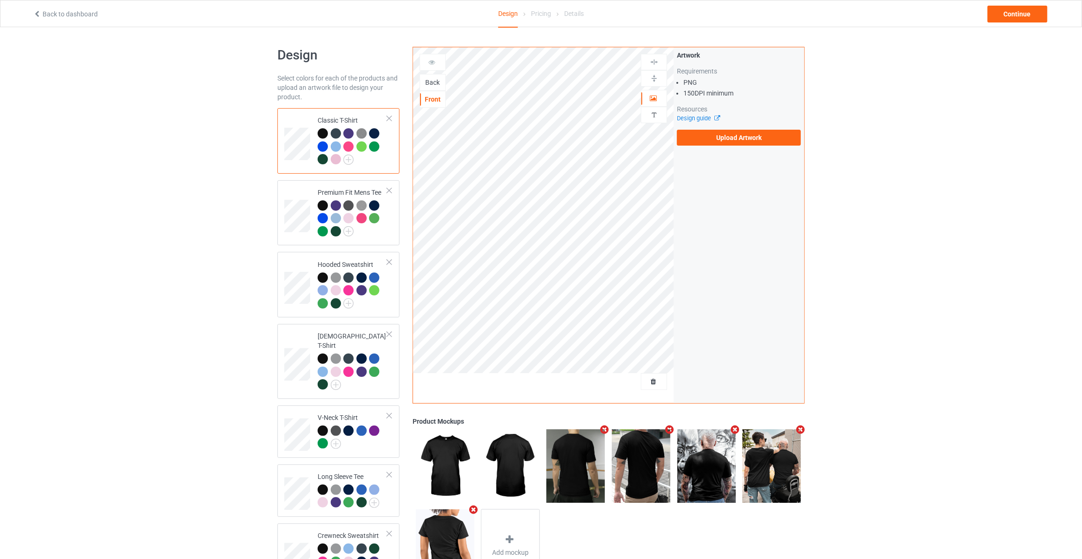
click at [432, 80] on div "Back" at bounding box center [432, 82] width 25 height 9
click at [704, 133] on label "Upload Artwork" at bounding box center [739, 138] width 124 height 16
click at [0, 0] on input "Upload Artwork" at bounding box center [0, 0] width 0 height 0
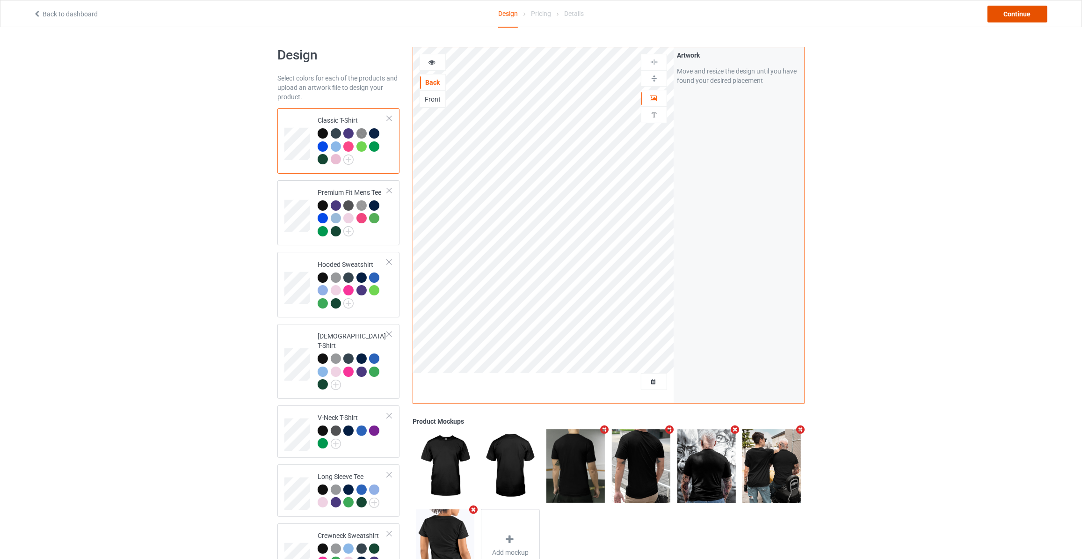
click at [1028, 15] on div "Continue" at bounding box center [1018, 14] width 60 height 17
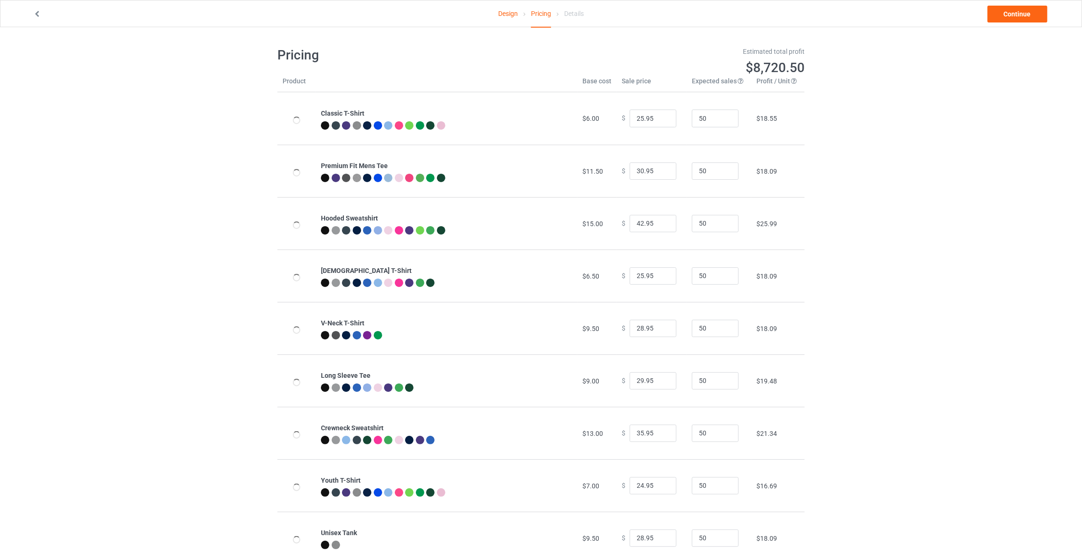
click at [1028, 15] on link "Continue" at bounding box center [1018, 14] width 60 height 17
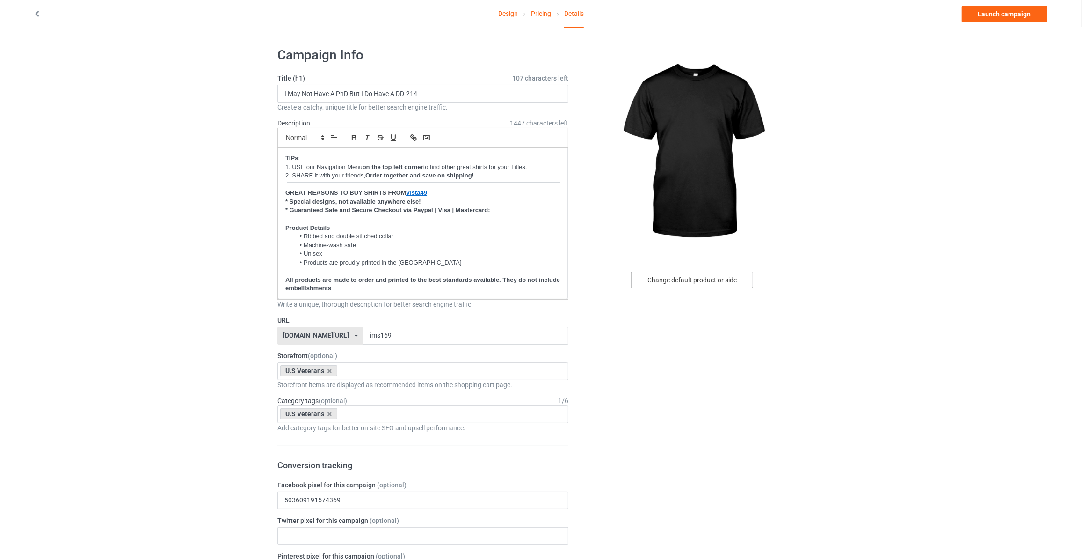
click at [707, 279] on div "Change default product or side" at bounding box center [692, 279] width 122 height 17
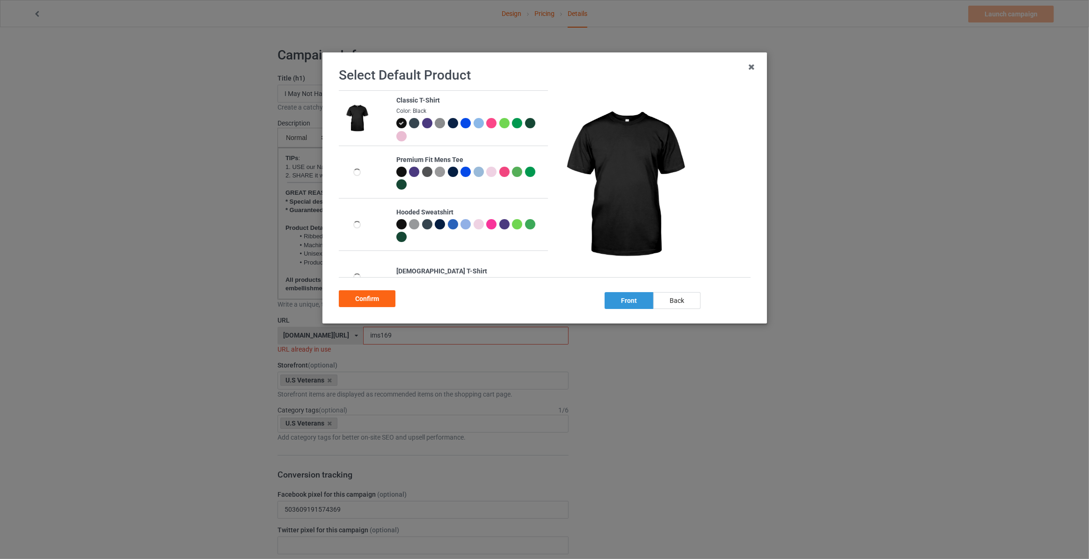
click at [678, 301] on div "back" at bounding box center [676, 300] width 47 height 17
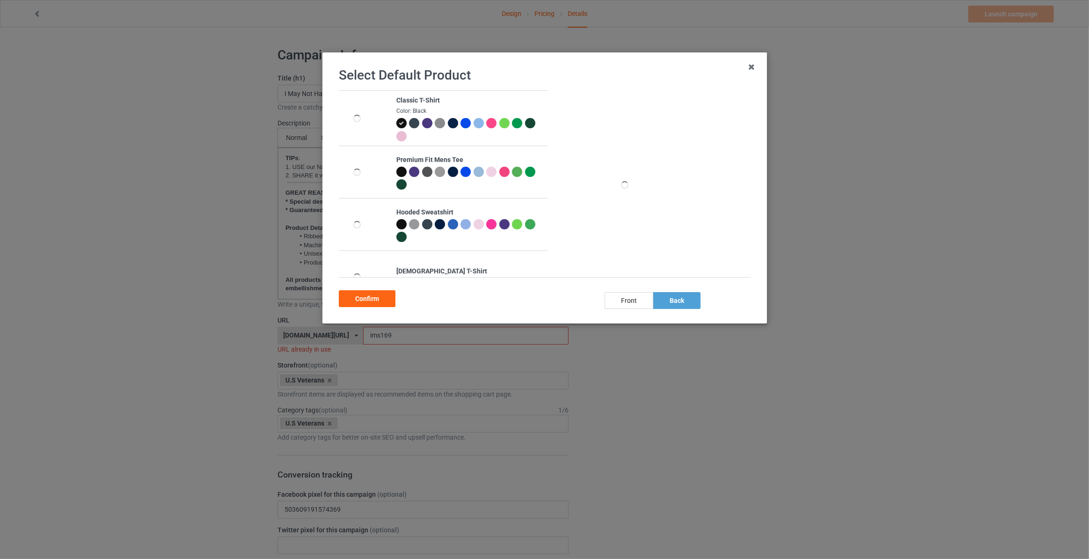
click at [376, 302] on div "Confirm" at bounding box center [367, 298] width 57 height 17
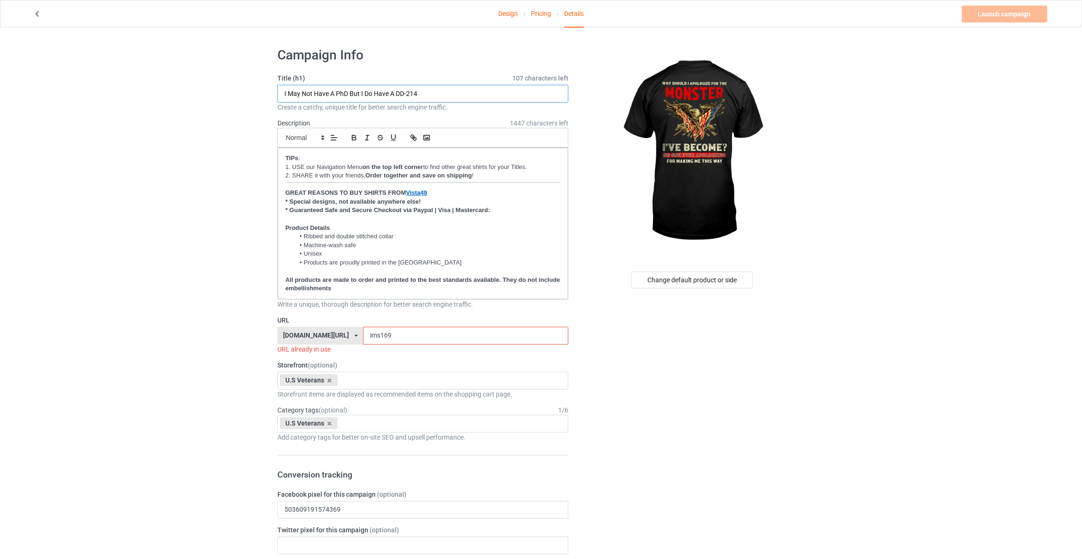
click at [452, 96] on input "I May Not Have A PhD But I Do Have A DD-214" at bounding box center [422, 94] width 291 height 18
paste input "Why Should I Apologize For The Monster"
type input "Why Should I Apologize For The Monster"
drag, startPoint x: 388, startPoint y: 337, endPoint x: 86, endPoint y: 326, distance: 302.4
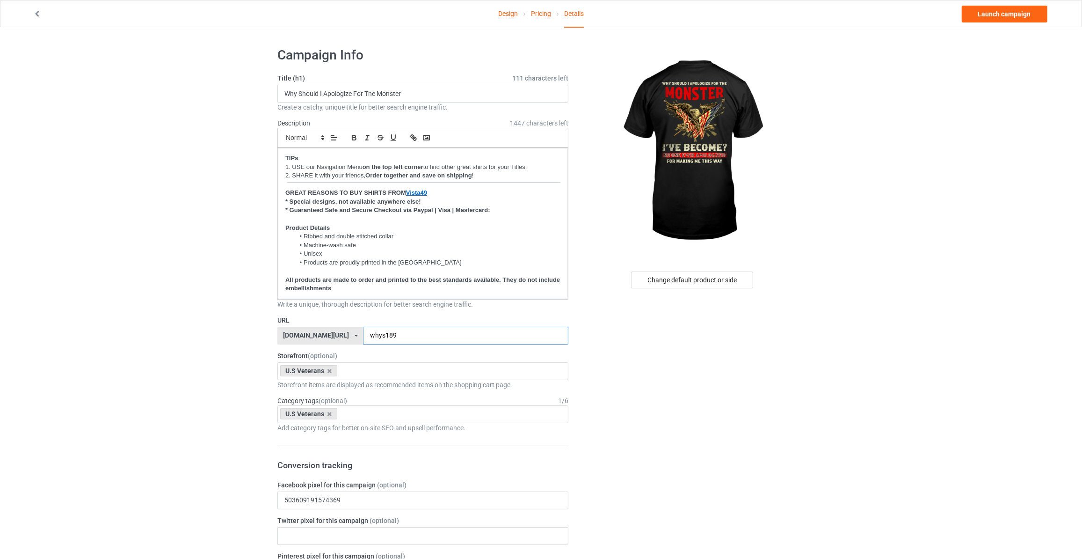
type input "whys189"
click at [1000, 9] on link "Launch campaign" at bounding box center [1005, 14] width 86 height 17
